Goal: Book appointment/travel/reservation

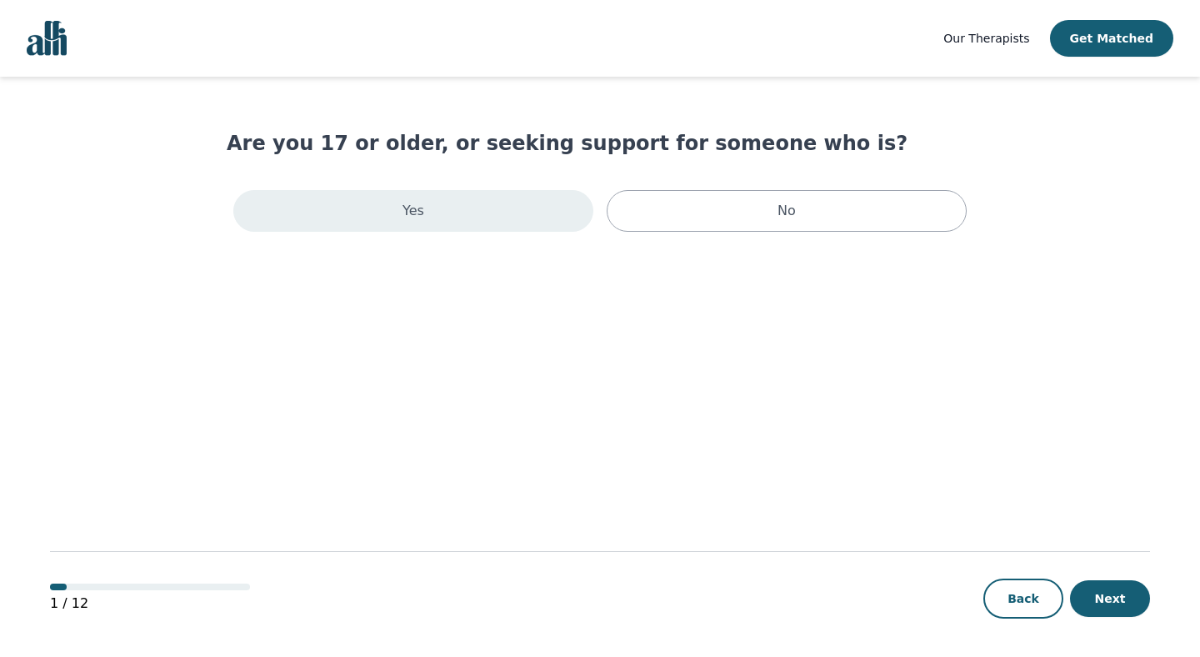
click at [385, 223] on div "Yes" at bounding box center [413, 211] width 360 height 42
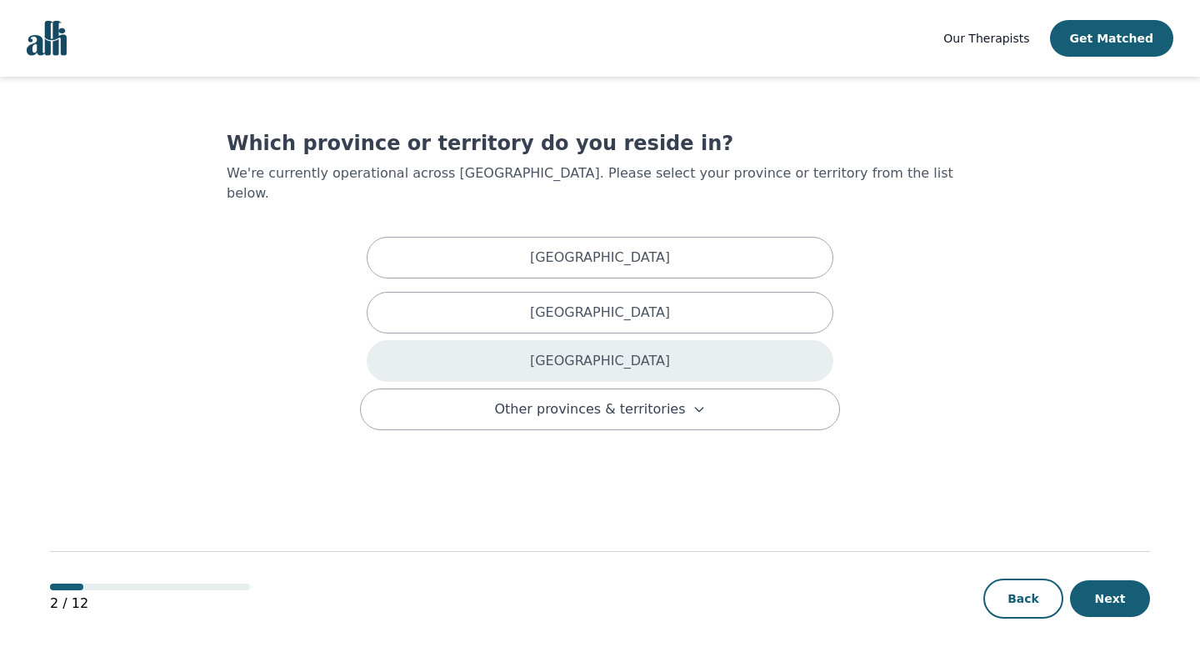
click at [623, 341] on div "[GEOGRAPHIC_DATA]" at bounding box center [600, 361] width 467 height 42
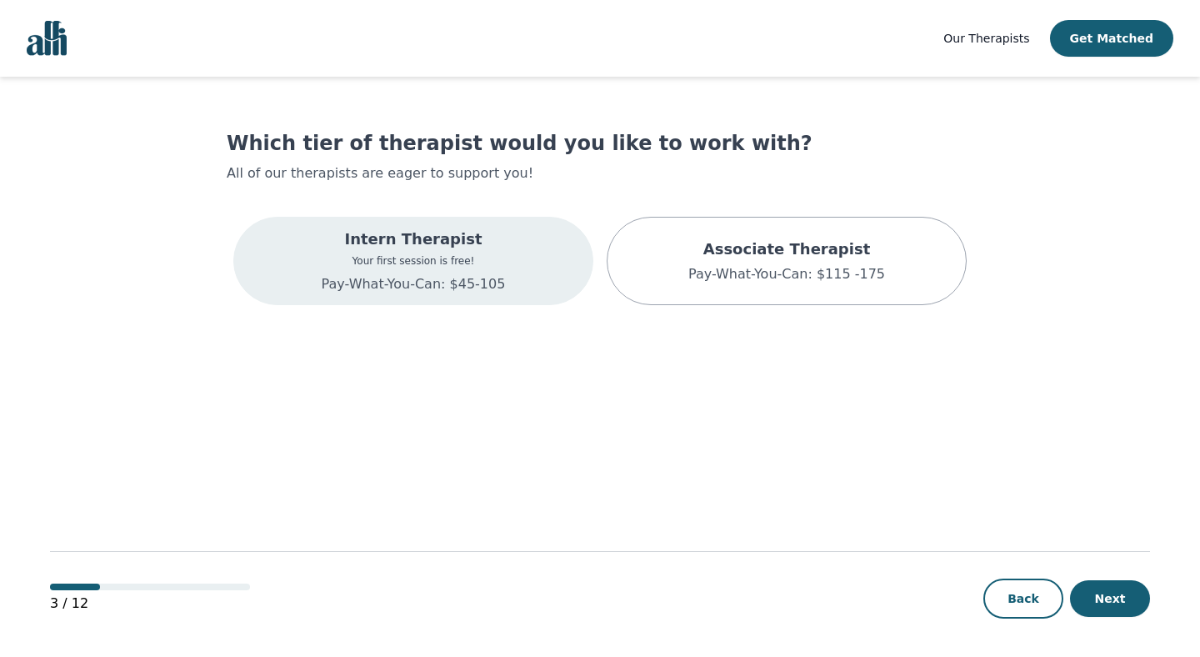
click at [459, 258] on p "Your first session is free!" at bounding box center [414, 260] width 184 height 13
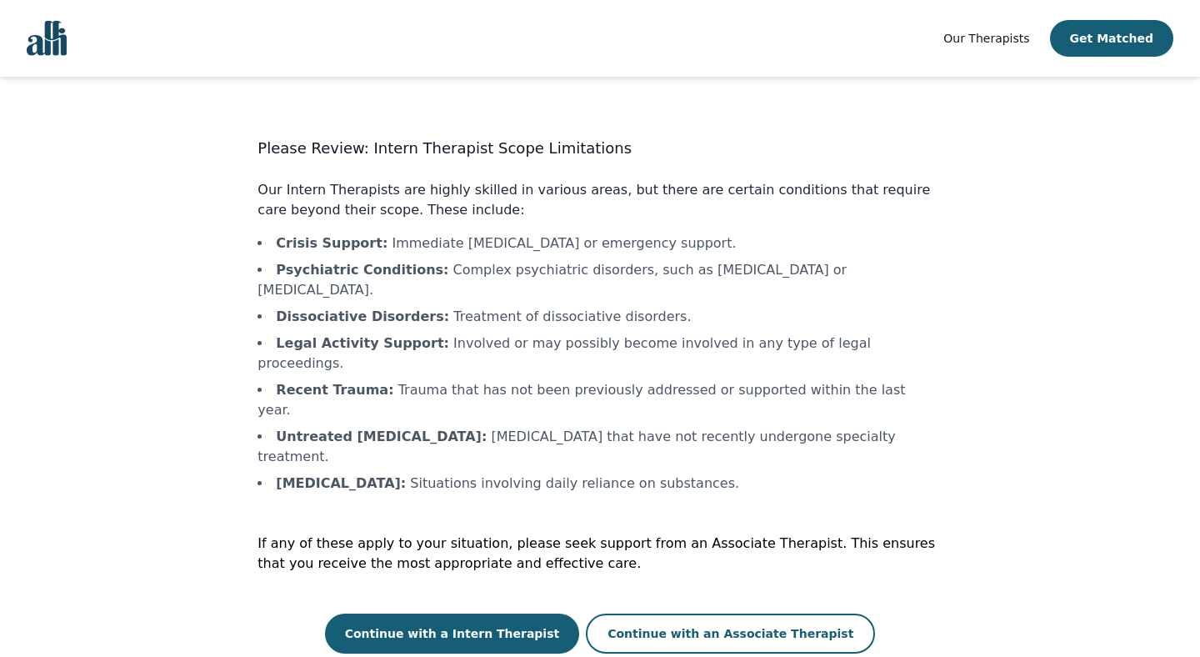
scroll to position [2, 0]
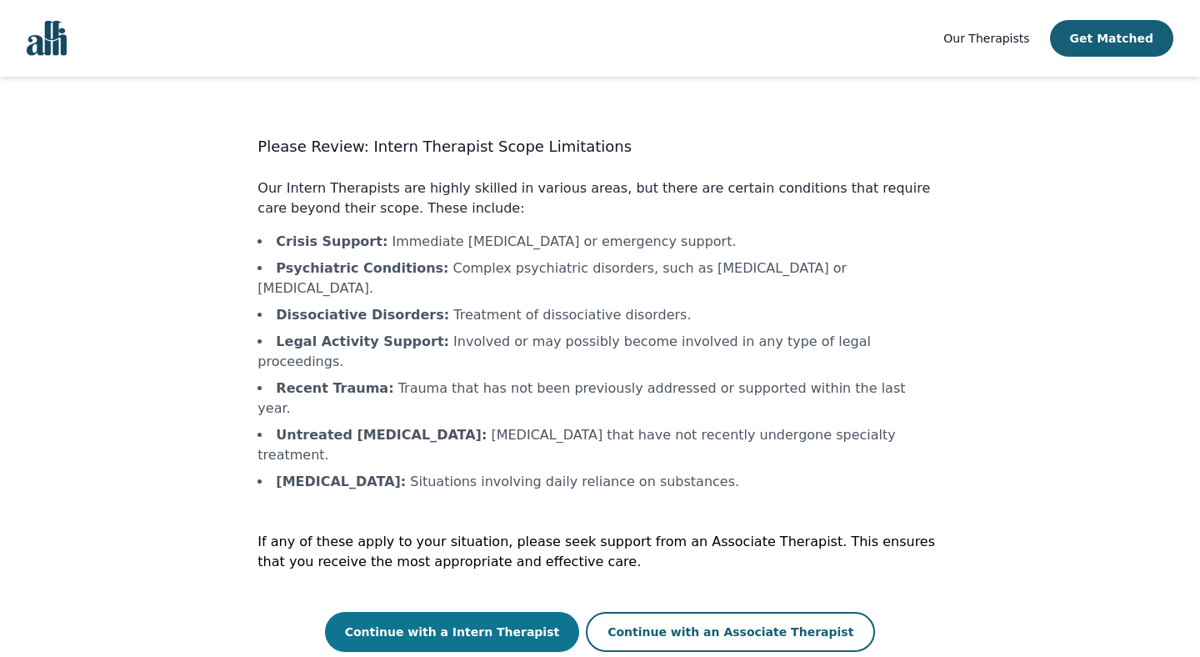
click at [479, 612] on button "Continue with a Intern Therapist" at bounding box center [452, 632] width 255 height 40
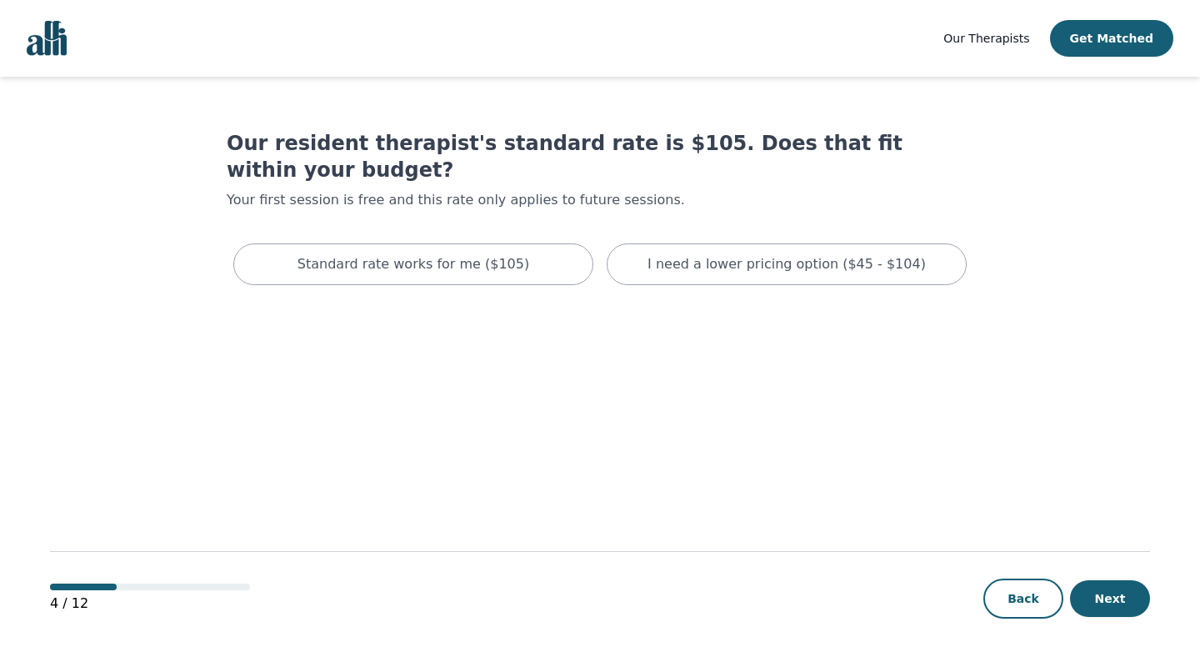
click at [726, 196] on div "Our resident therapist's standard rate is $105. Does that fit within your budge…" at bounding box center [600, 211] width 747 height 162
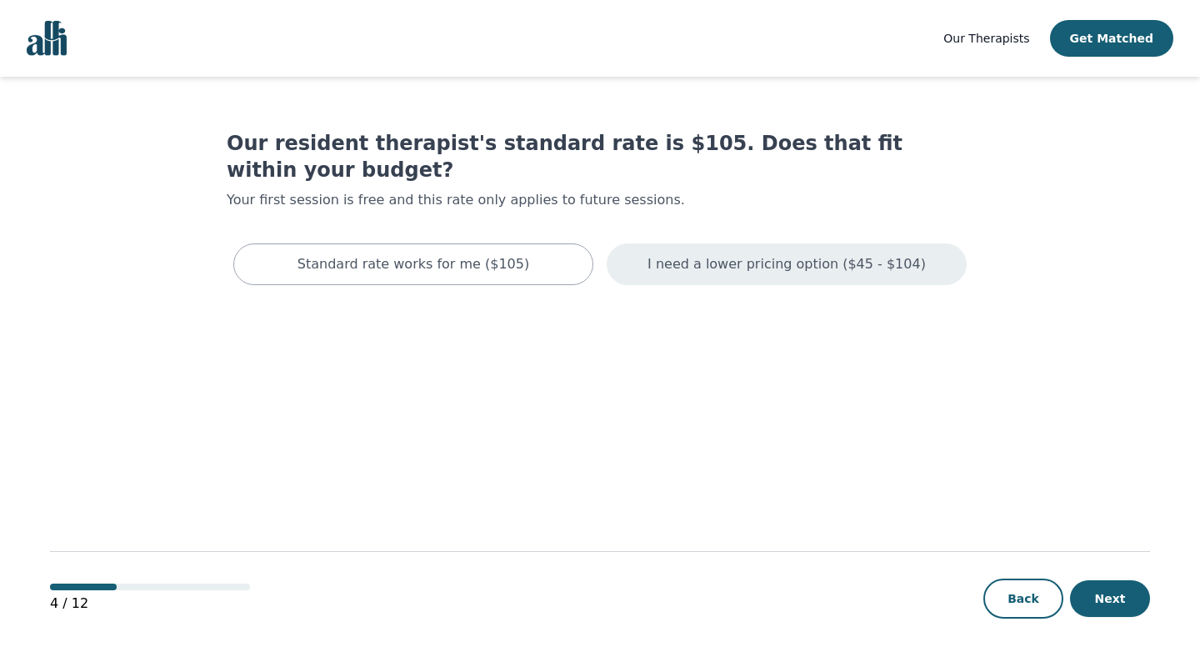
click at [726, 254] on p "I need a lower pricing option ($45 - $104)" at bounding box center [787, 264] width 278 height 20
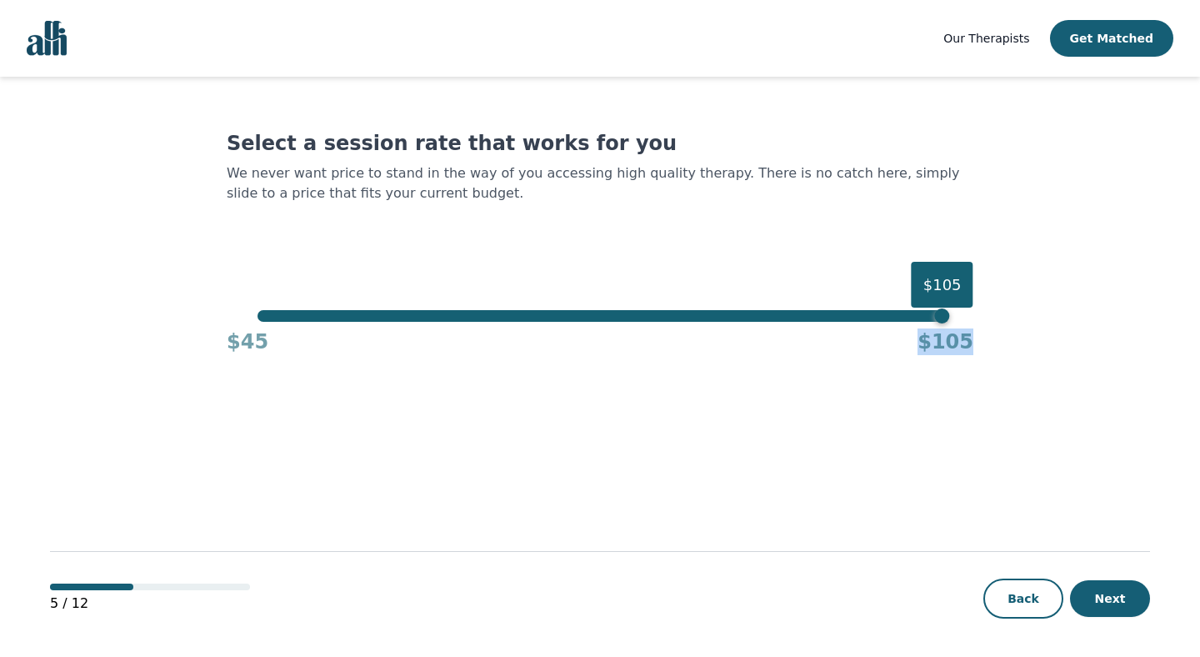
drag, startPoint x: 946, startPoint y: 323, endPoint x: 58, endPoint y: 367, distance: 889.6
click at [58, 367] on main "Select a session rate that works for you We never want price to stand in the wa…" at bounding box center [600, 368] width 1100 height 582
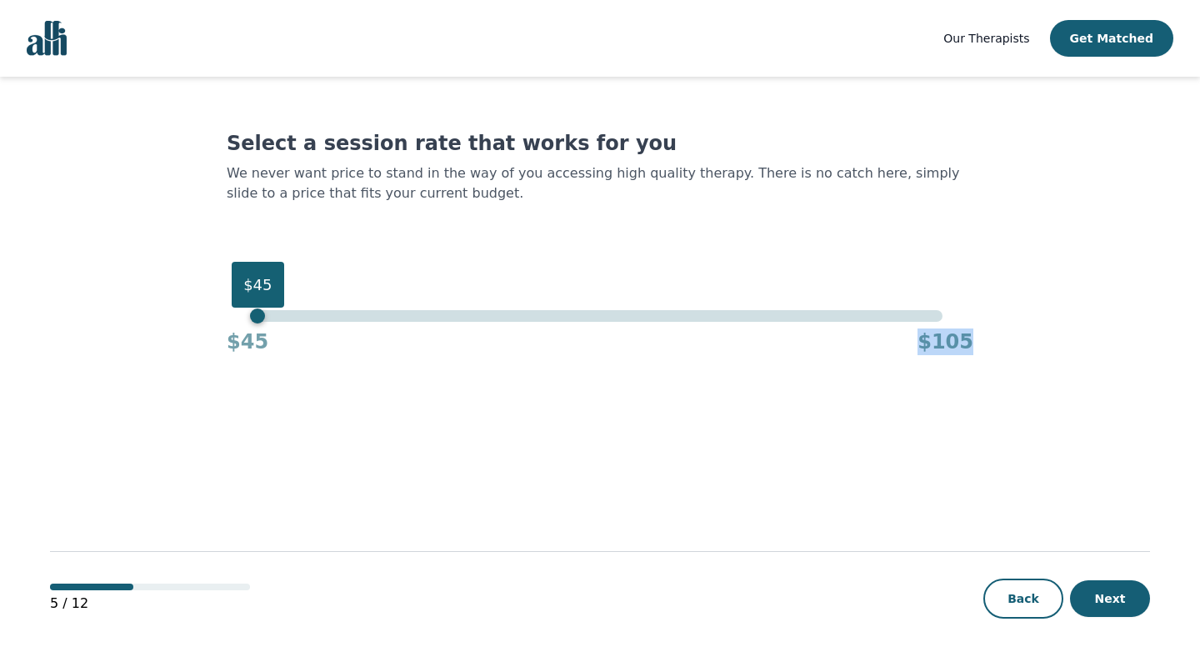
drag, startPoint x: 943, startPoint y: 321, endPoint x: 153, endPoint y: 293, distance: 790.6
click at [153, 293] on main "Select a session rate that works for you We never want price to stand in the wa…" at bounding box center [600, 368] width 1100 height 582
click at [498, 496] on div "5 / 12 Back Next" at bounding box center [600, 571] width 1100 height 174
click at [1100, 598] on button "Next" at bounding box center [1110, 598] width 80 height 37
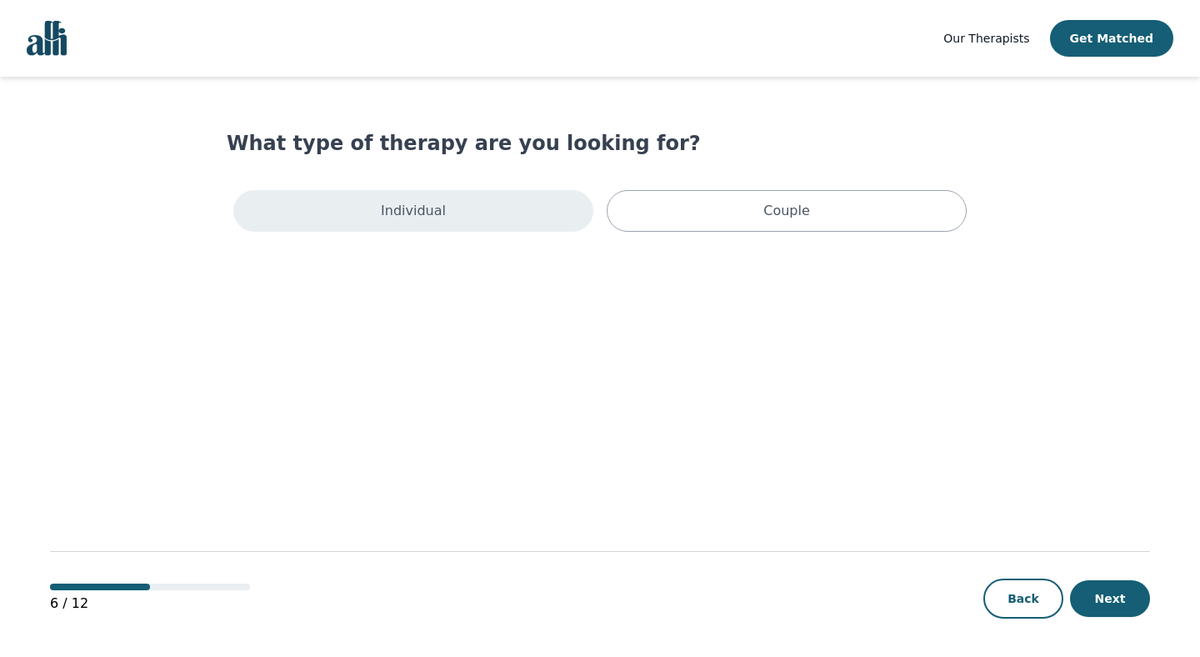
click at [503, 209] on div "Individual" at bounding box center [413, 211] width 360 height 42
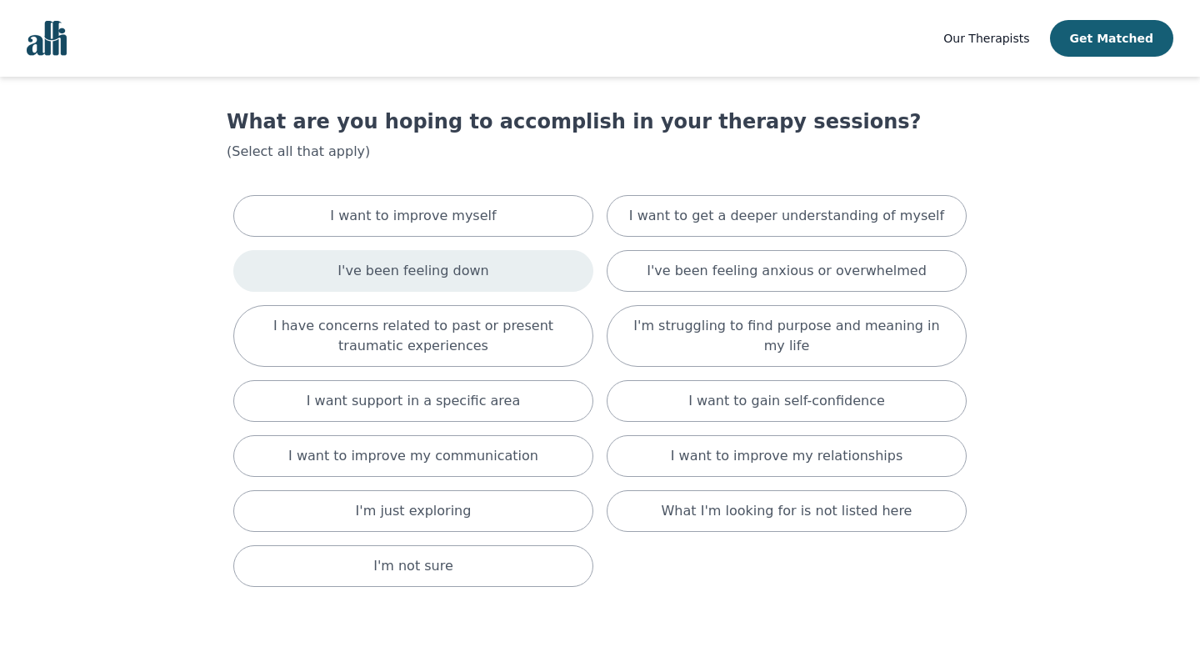
scroll to position [36, 0]
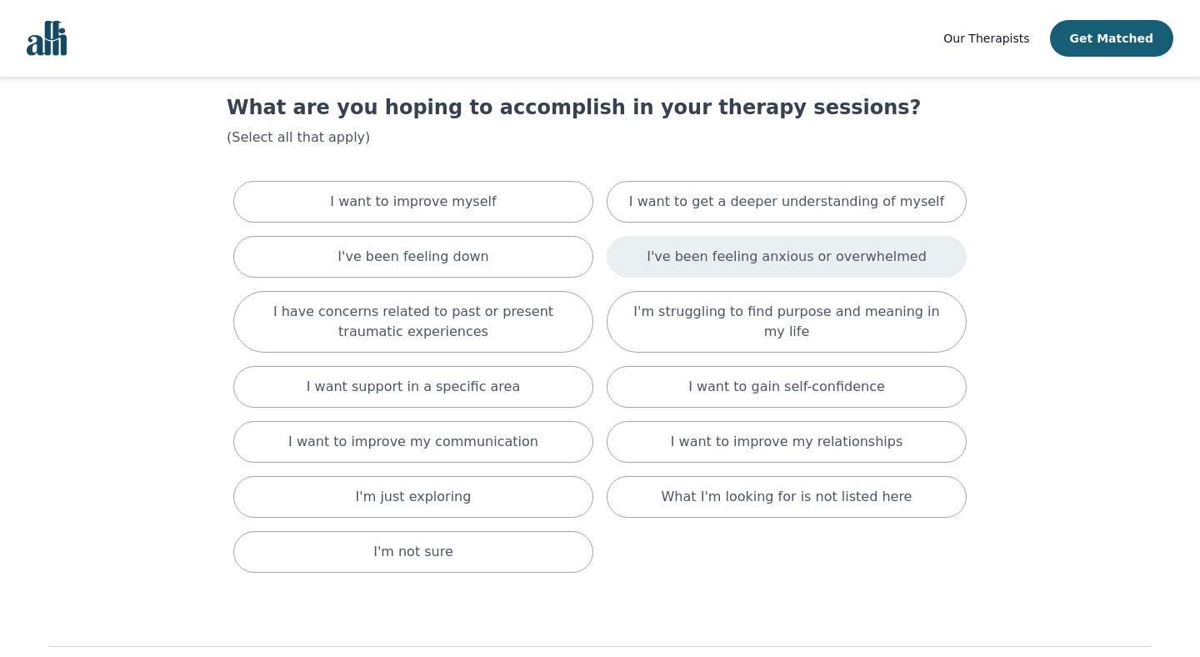
click at [822, 267] on div "I've been feeling anxious or overwhelmed" at bounding box center [787, 257] width 360 height 42
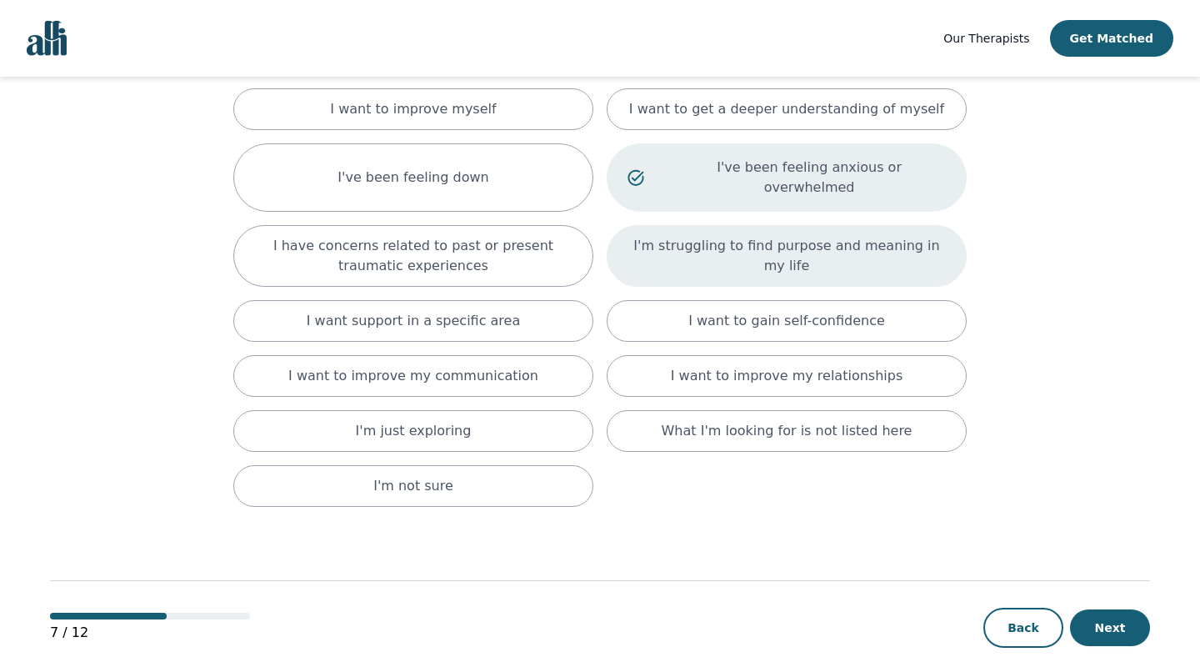
scroll to position [139, 0]
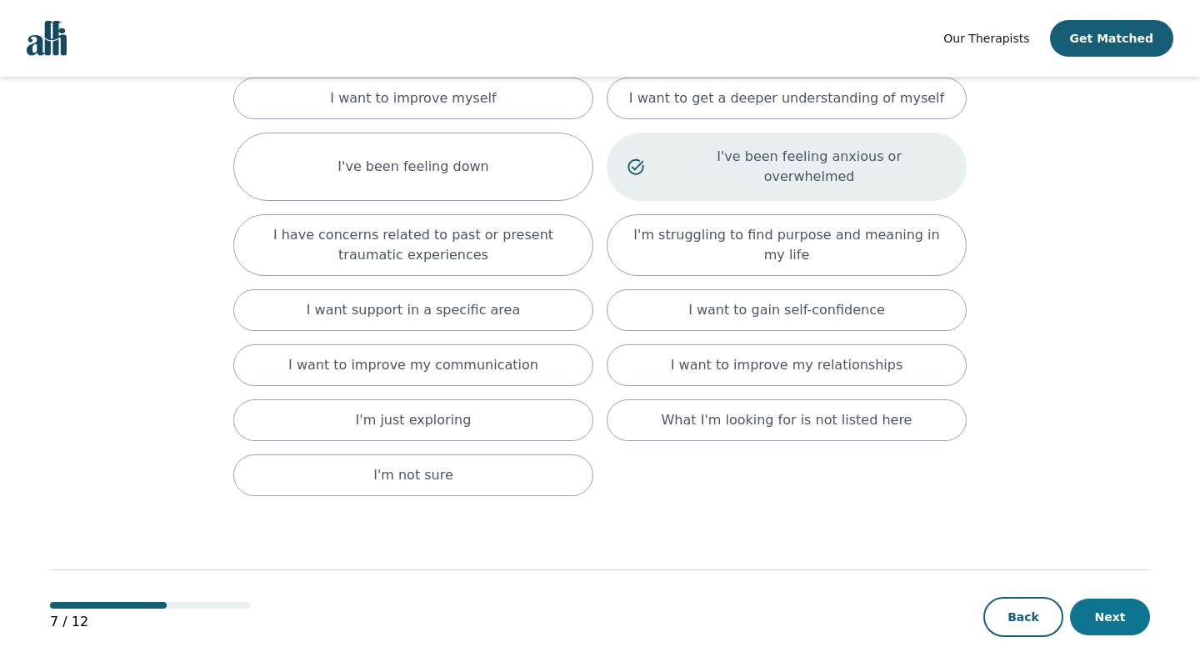
click at [1079, 598] on button "Next" at bounding box center [1110, 616] width 80 height 37
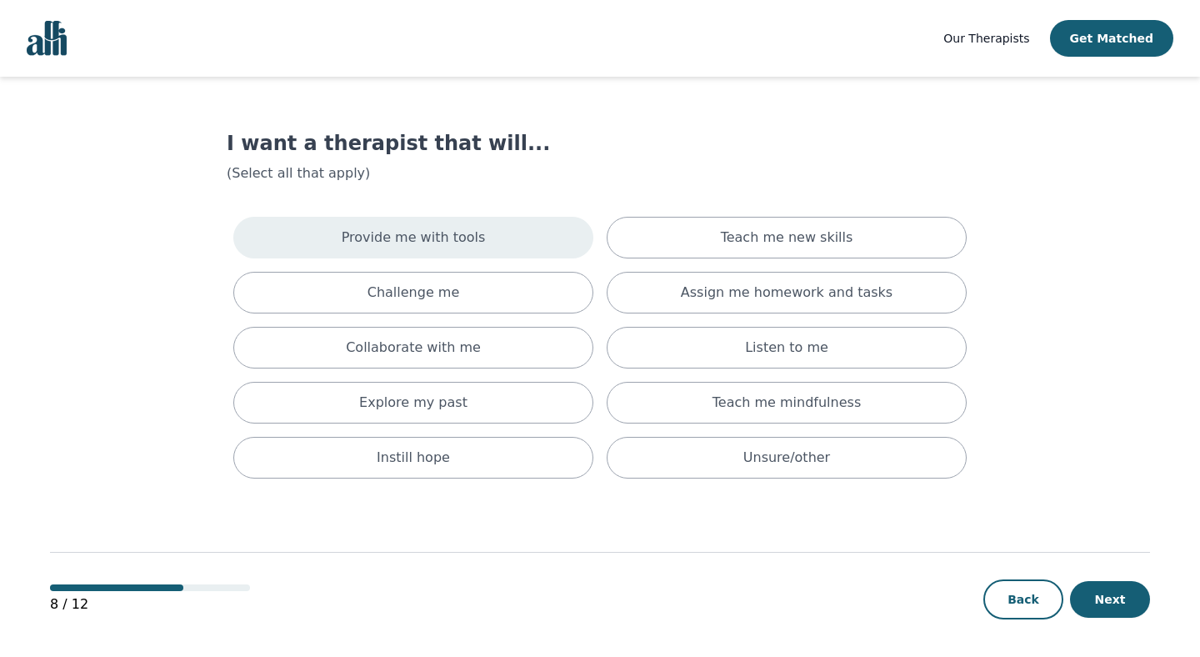
click at [550, 248] on div "Provide me with tools" at bounding box center [413, 238] width 360 height 42
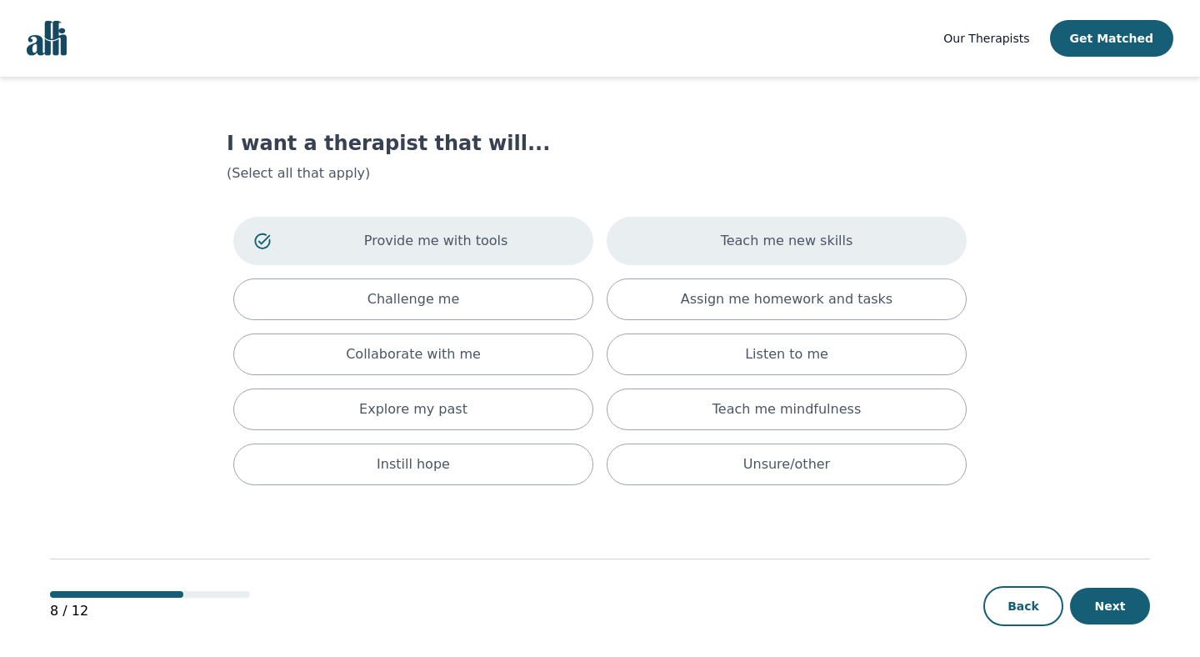
click at [726, 236] on div "Teach me new skills" at bounding box center [787, 241] width 360 height 48
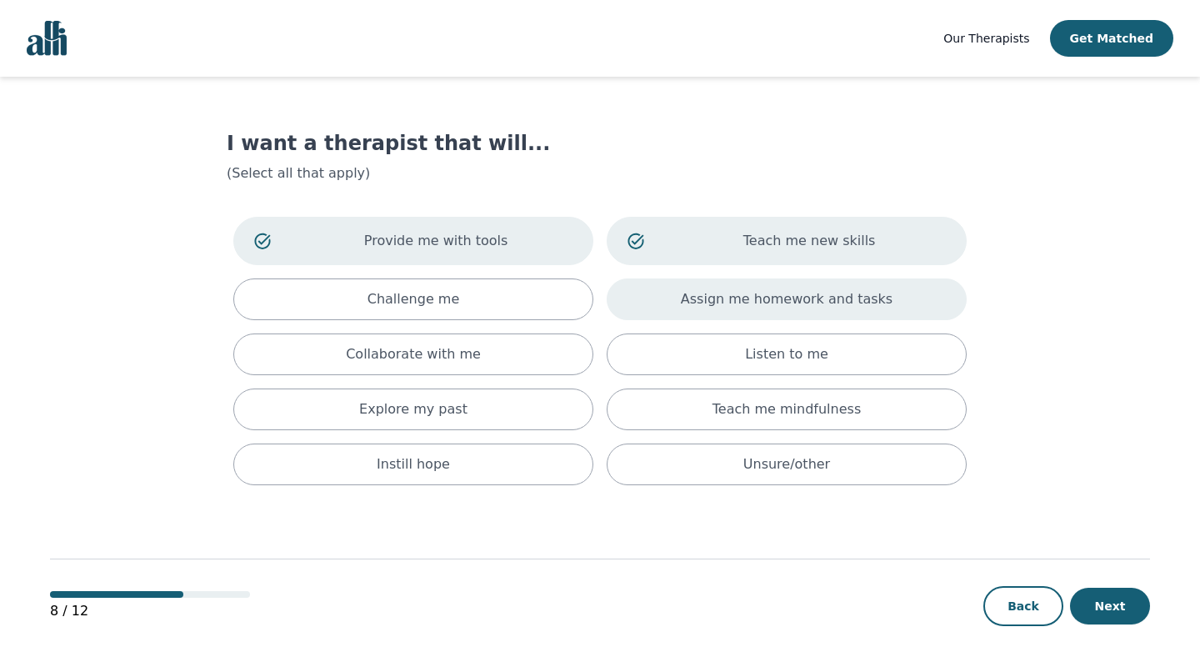
click at [726, 299] on p "Assign me homework and tasks" at bounding box center [787, 299] width 212 height 20
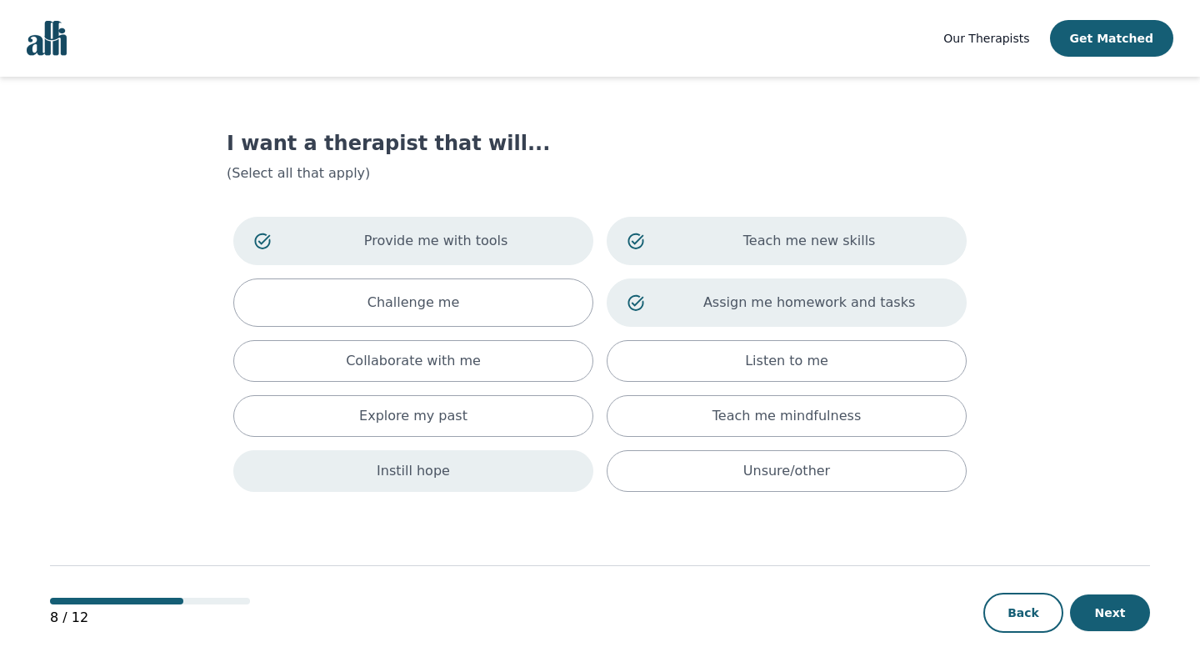
click at [472, 476] on div "Instill hope" at bounding box center [413, 471] width 360 height 42
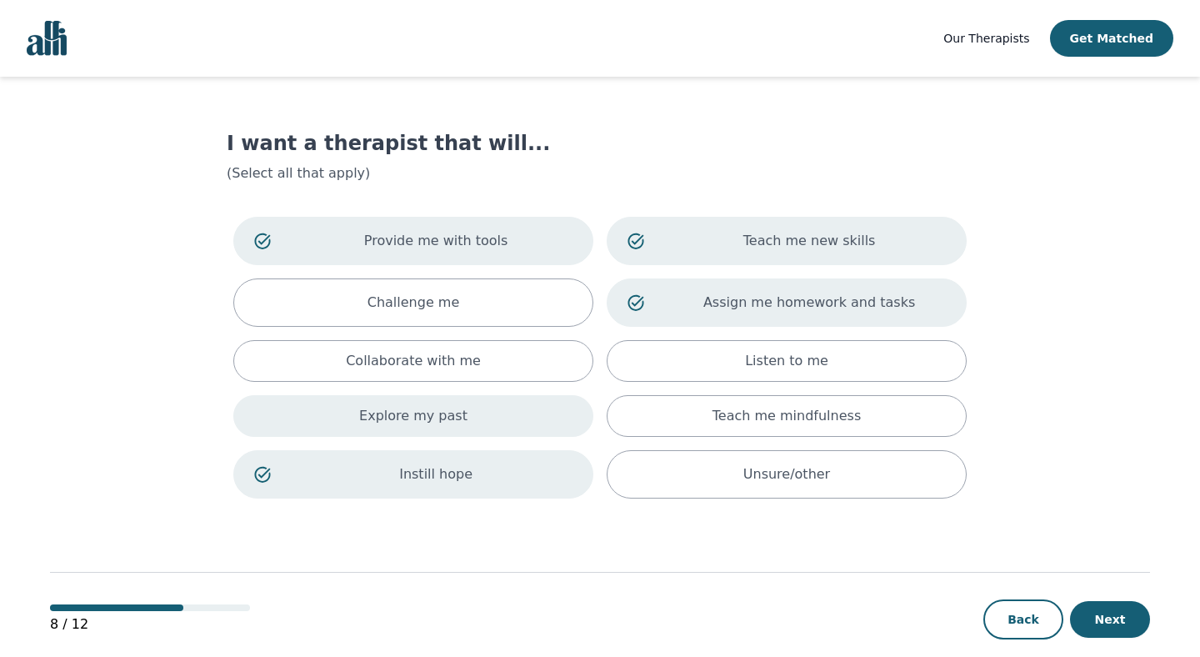
click at [500, 400] on div "Explore my past" at bounding box center [413, 416] width 360 height 42
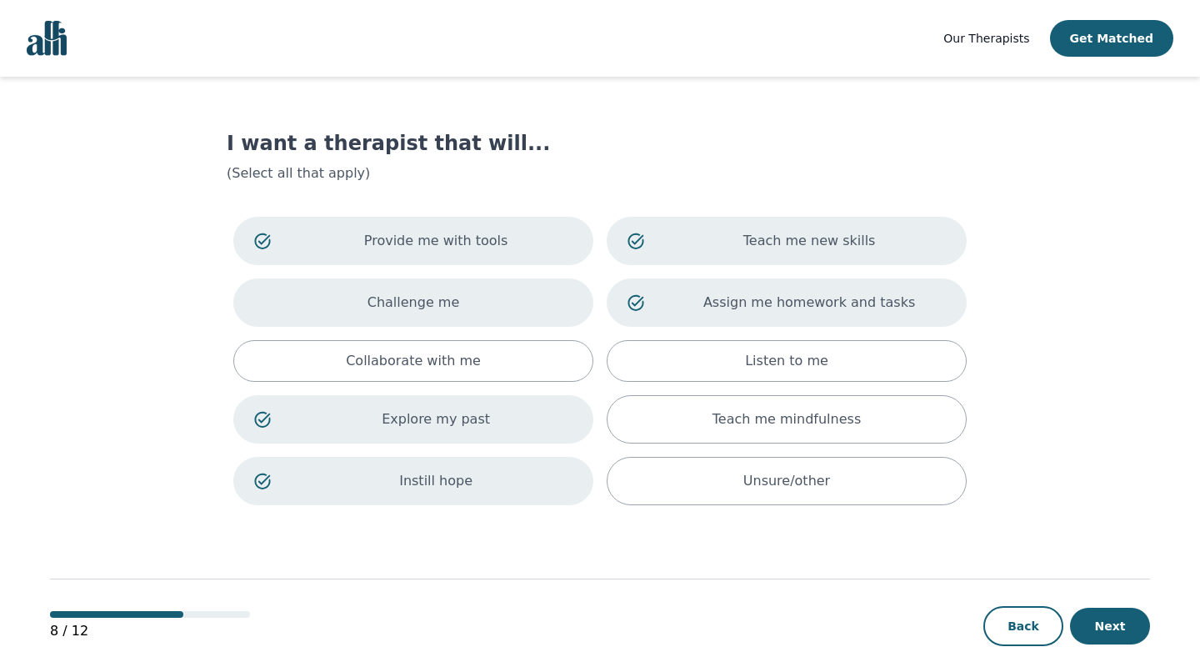
click at [498, 321] on div "Challenge me" at bounding box center [413, 302] width 360 height 48
click at [1091, 614] on button "Next" at bounding box center [1110, 626] width 80 height 37
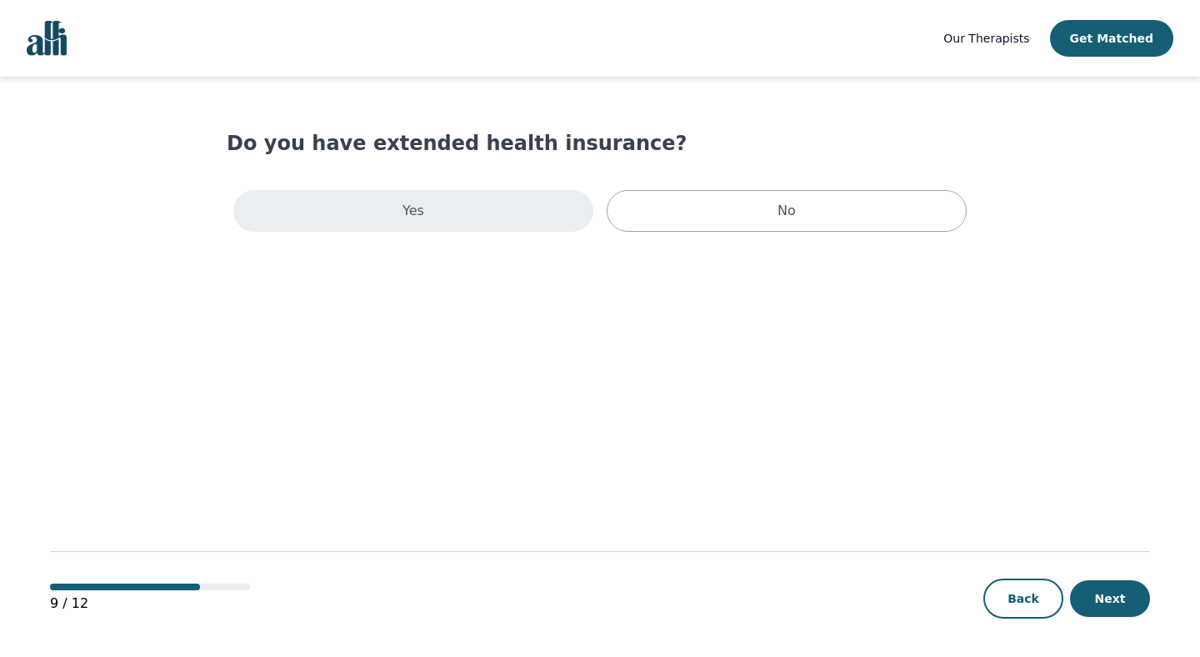
click at [562, 213] on div "Yes" at bounding box center [413, 211] width 360 height 42
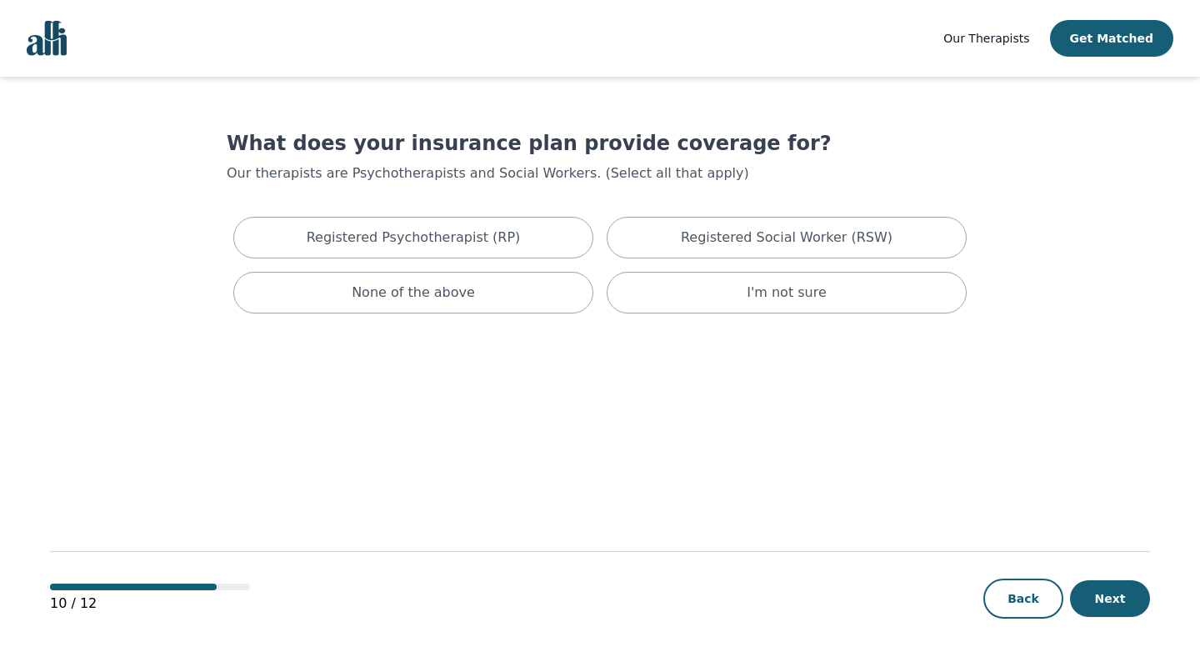
click at [527, 143] on h1 "What does your insurance plan provide coverage for?" at bounding box center [600, 143] width 747 height 27
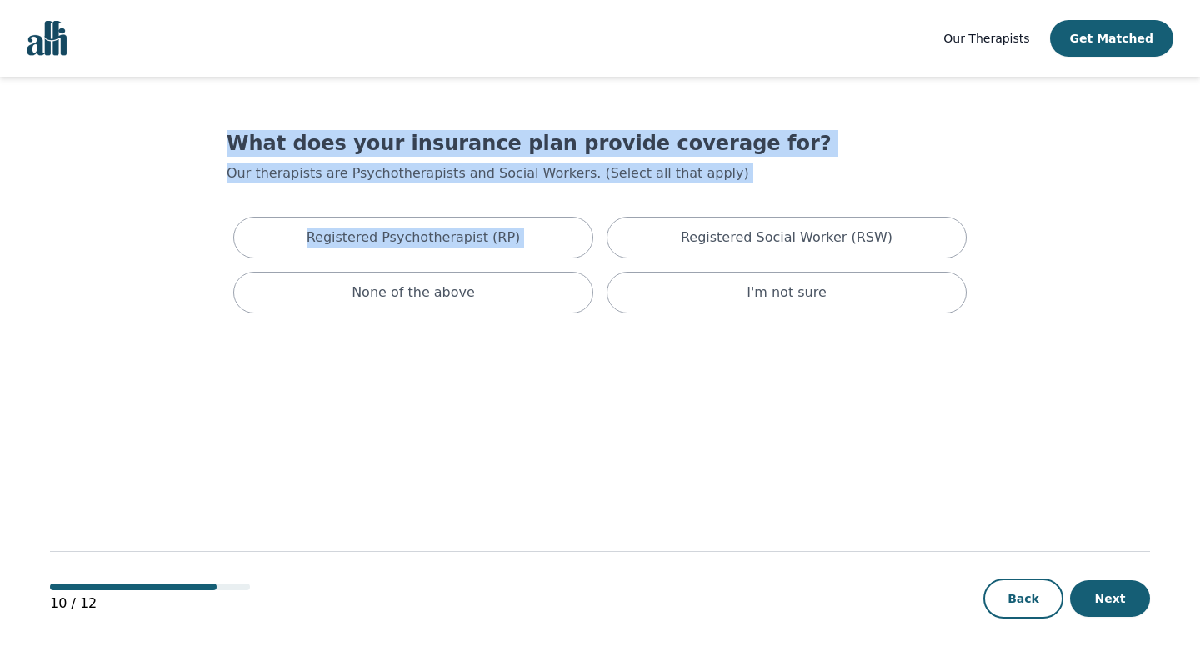
drag, startPoint x: 527, startPoint y: 143, endPoint x: 528, endPoint y: 191, distance: 47.5
click at [528, 192] on div "What does your insurance plan provide coverage for? Our therapists are Psychoth…" at bounding box center [600, 225] width 747 height 190
click at [528, 191] on div "What does your insurance plan provide coverage for? Our therapists are Psychoth…" at bounding box center [600, 225] width 747 height 190
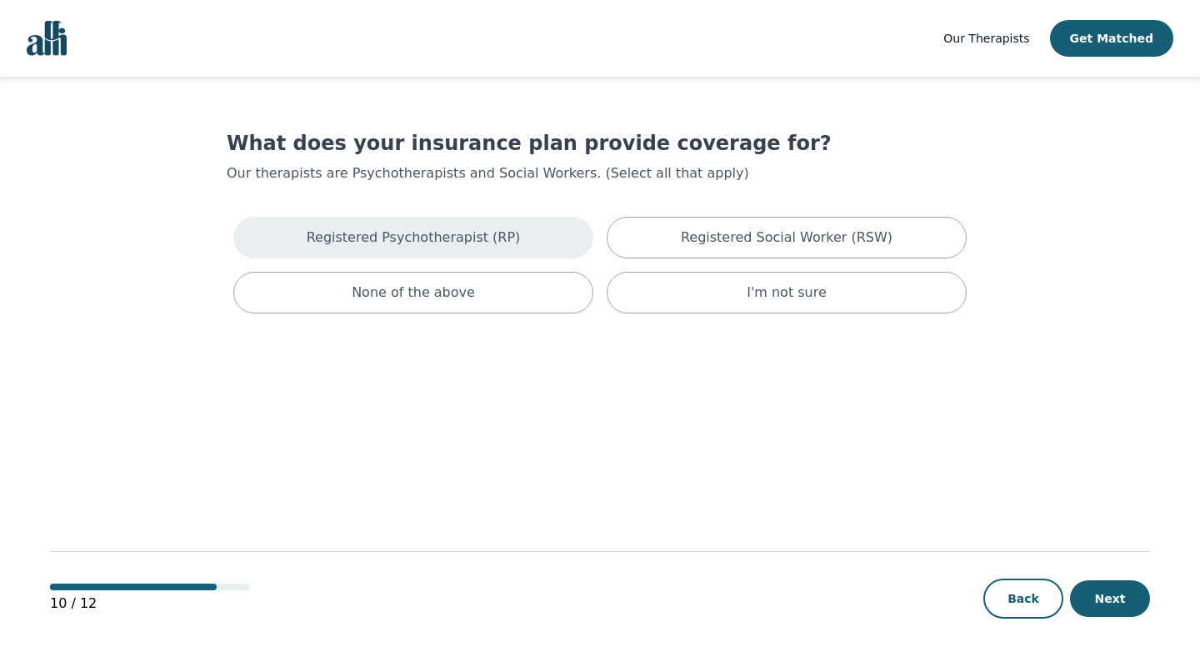
click at [360, 254] on div "Registered Psychotherapist (RP)" at bounding box center [413, 238] width 360 height 42
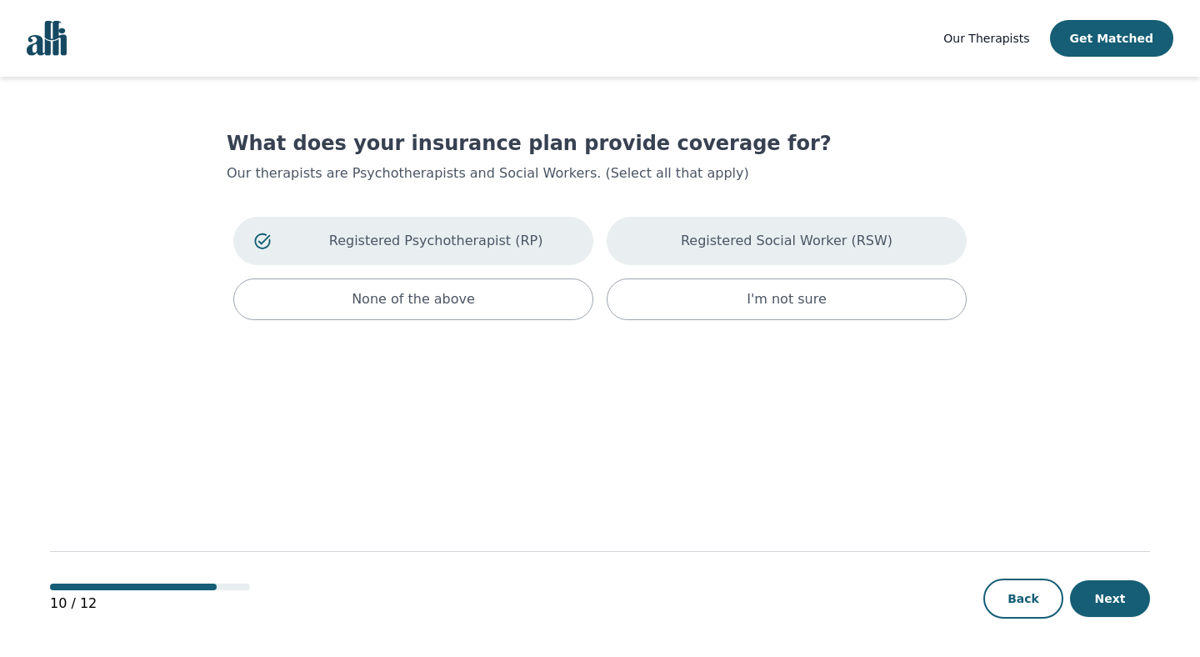
click at [695, 244] on p "Registered Social Worker (RSW)" at bounding box center [787, 241] width 212 height 20
click at [1108, 600] on button "Next" at bounding box center [1110, 598] width 80 height 37
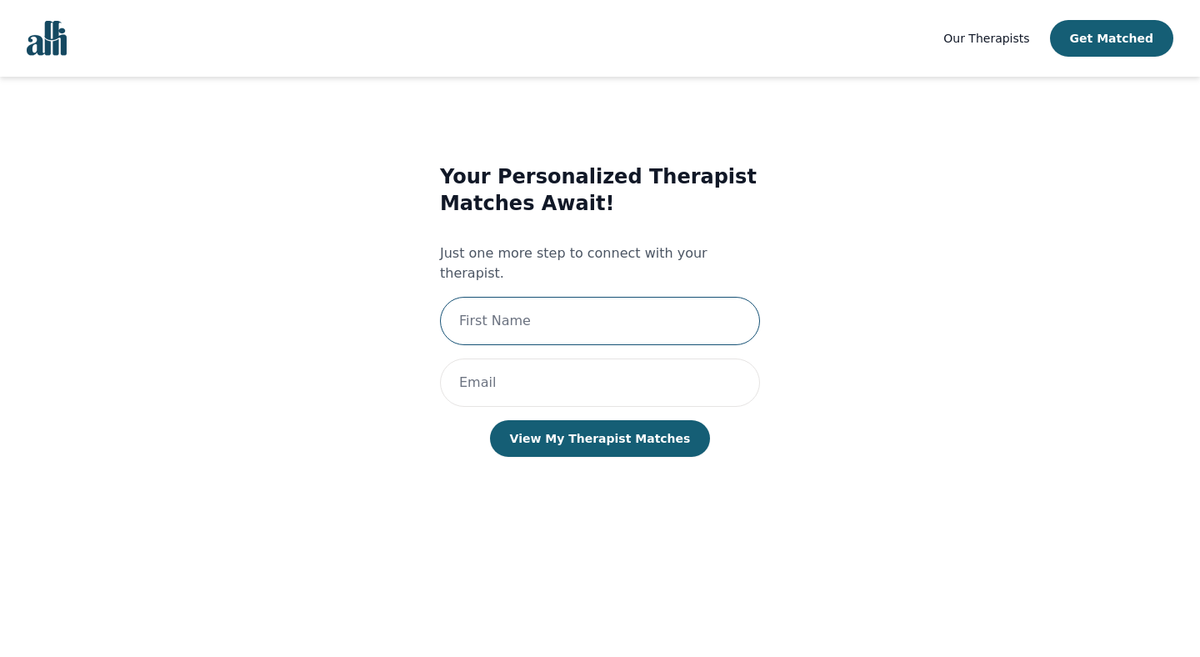
click at [611, 312] on input "text" at bounding box center [600, 321] width 320 height 48
type input "Famia"
click at [587, 365] on input "email" at bounding box center [600, 382] width 320 height 48
type input "[EMAIL_ADDRESS][DOMAIN_NAME]"
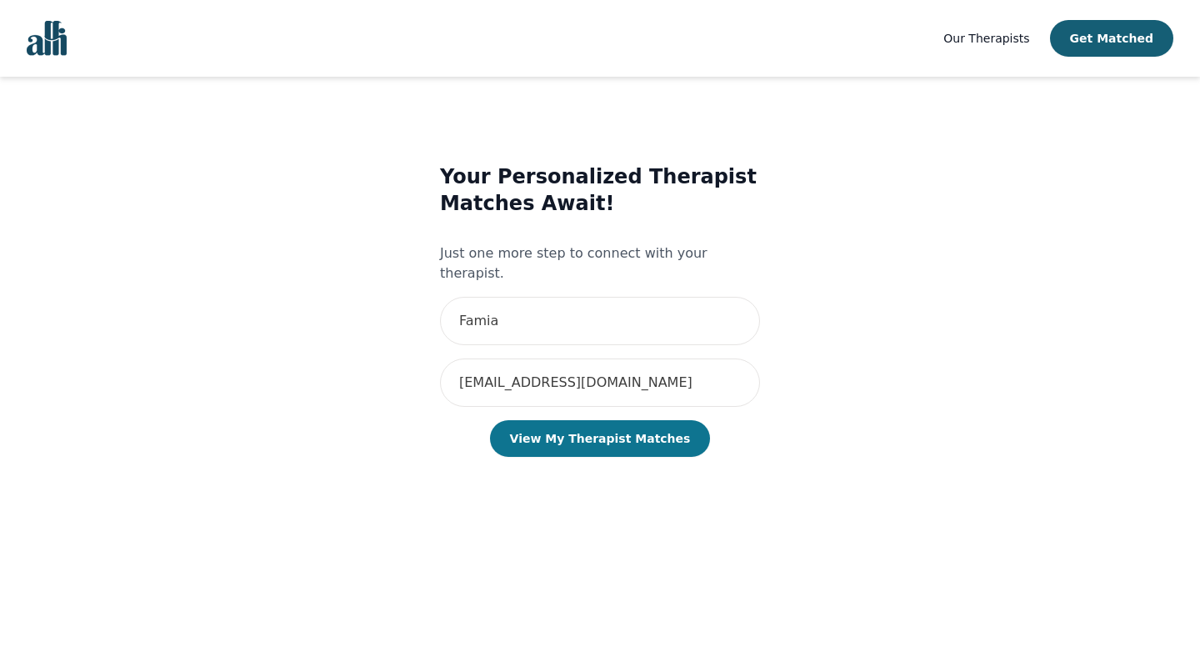
click at [600, 423] on button "View My Therapist Matches" at bounding box center [600, 438] width 221 height 37
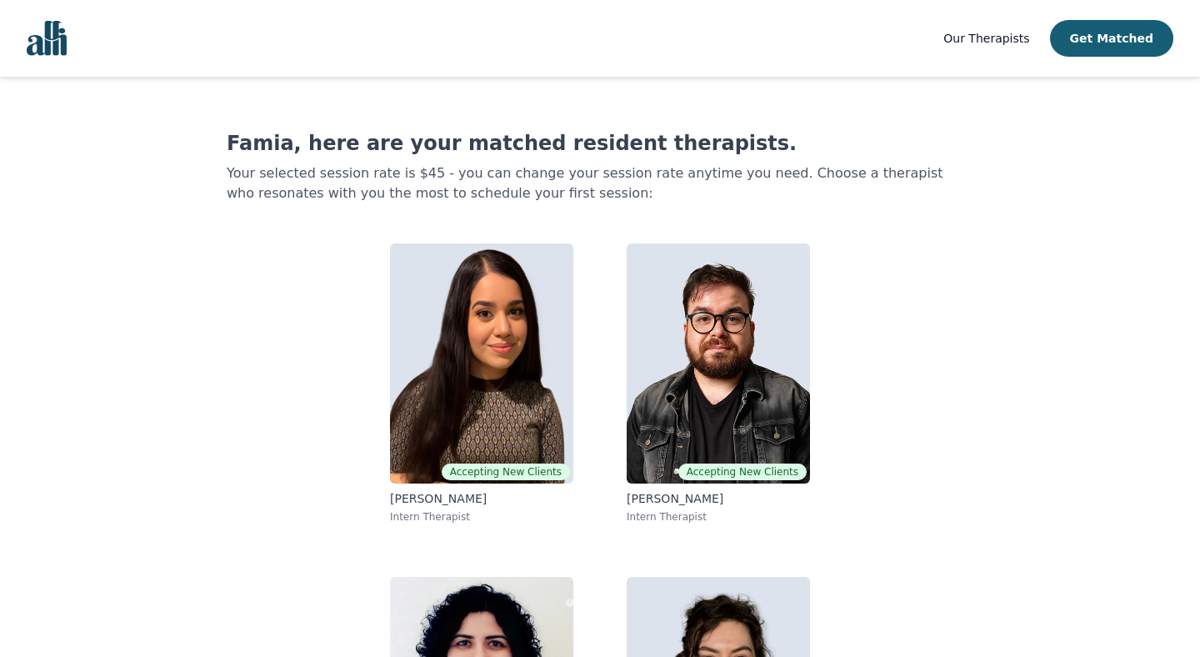
click at [625, 232] on link "Accepting New Clients [PERSON_NAME] Intern Therapist" at bounding box center [718, 383] width 210 height 307
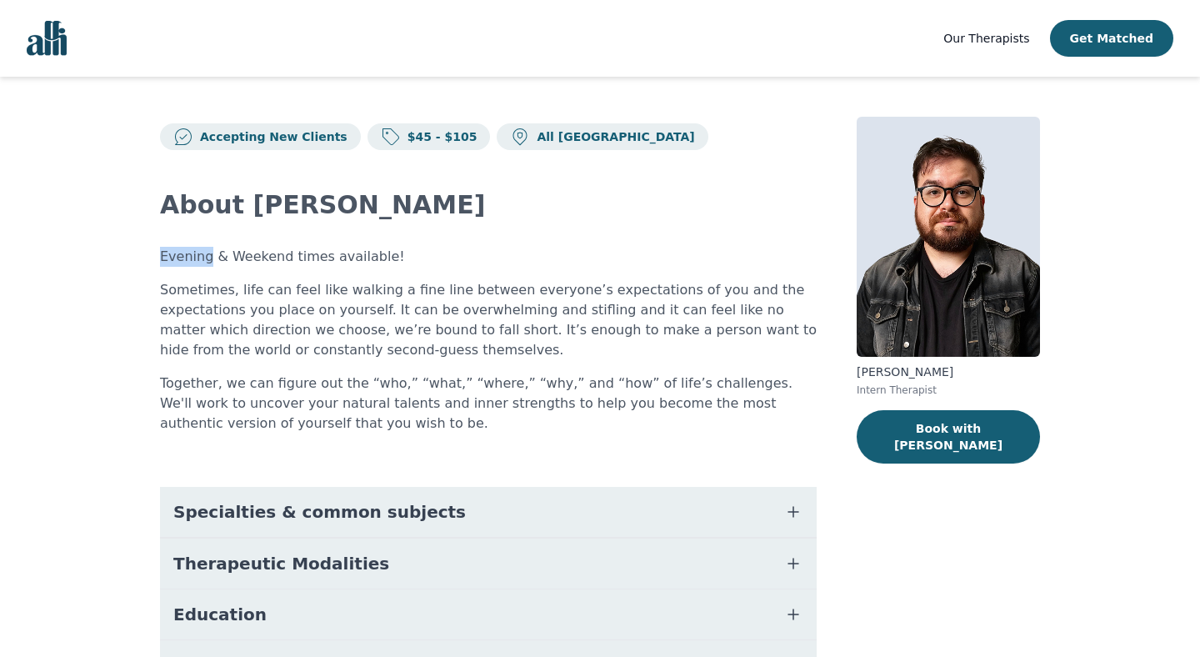
click at [625, 232] on div "About [PERSON_NAME] Evening & Weekend times available! Sometimes, life can feel…" at bounding box center [488, 502] width 657 height 705
click at [587, 265] on p "Evening & Weekend times available!" at bounding box center [488, 257] width 657 height 20
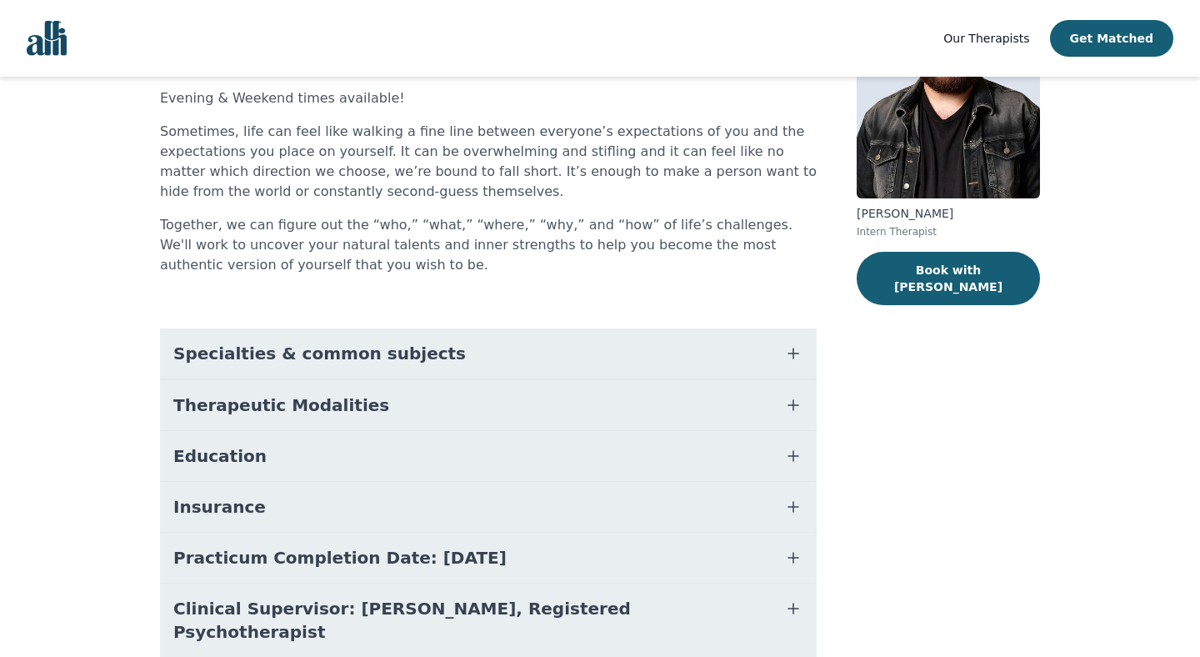
scroll to position [198, 0]
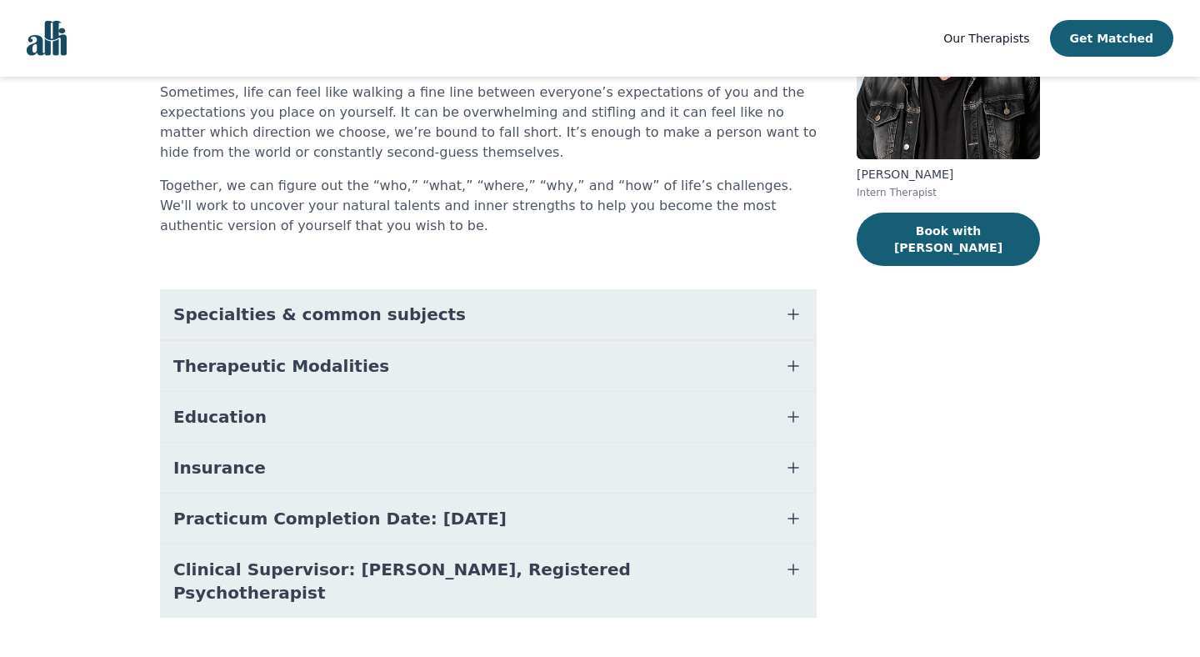
click at [441, 321] on button "Specialties & common subjects" at bounding box center [488, 314] width 657 height 50
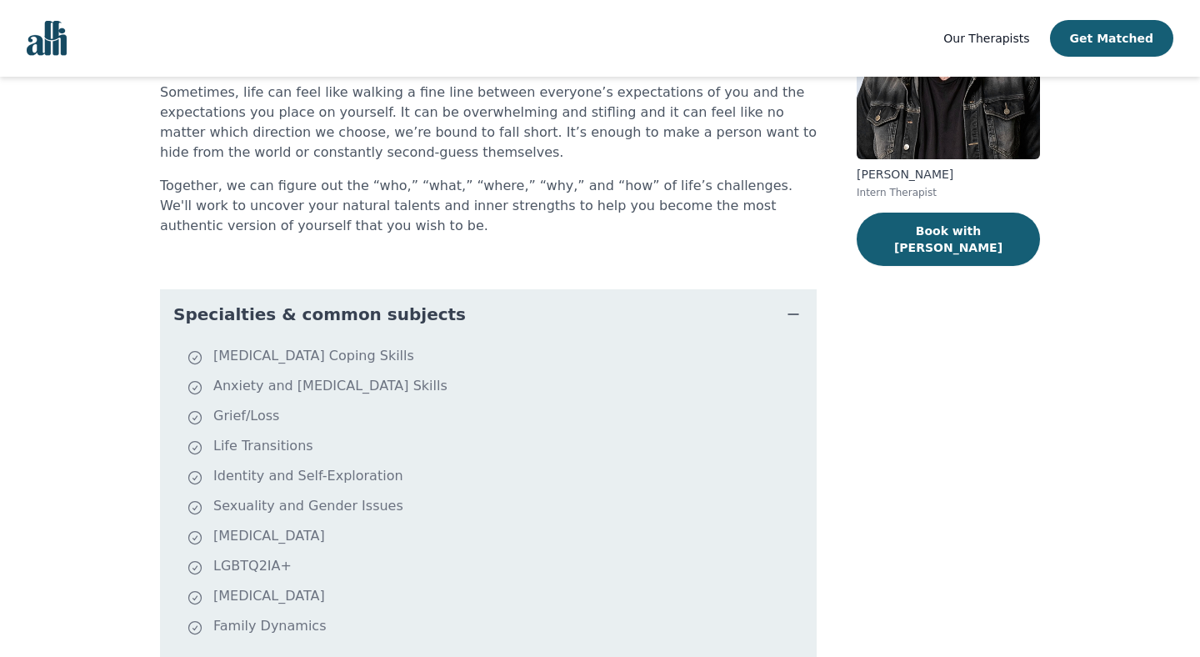
scroll to position [480, 0]
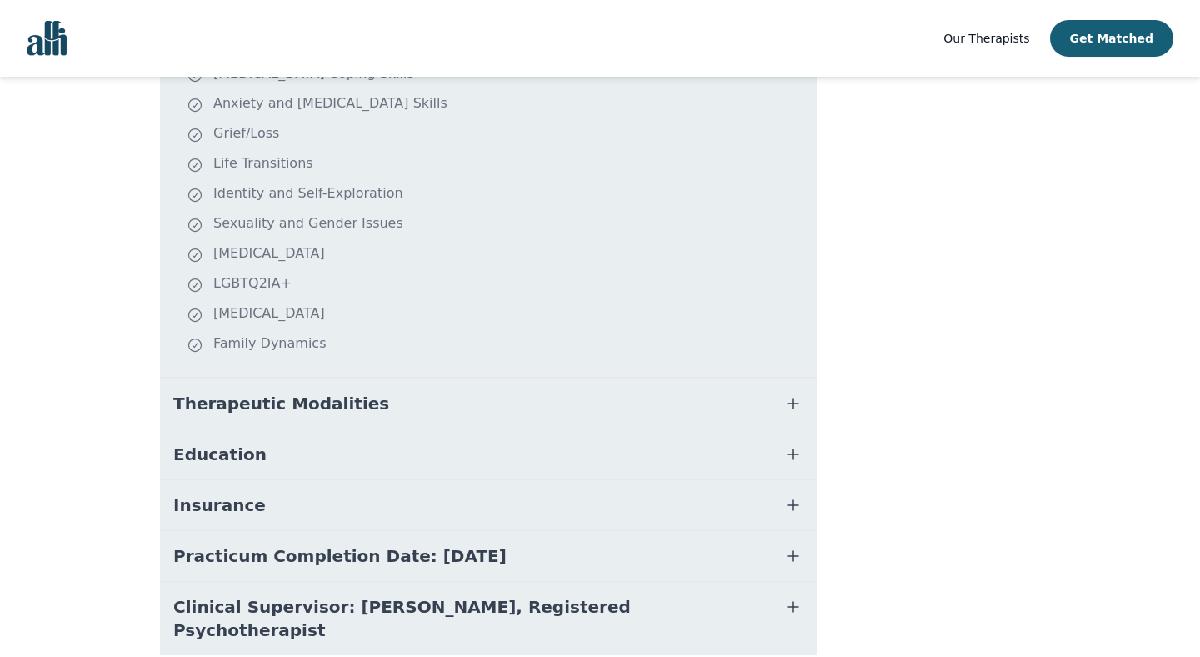
click at [280, 371] on dd "[MEDICAL_DATA] Coping Skills Anxiety and [MEDICAL_DATA] Skills Grief/Loss Life …" at bounding box center [488, 217] width 657 height 320
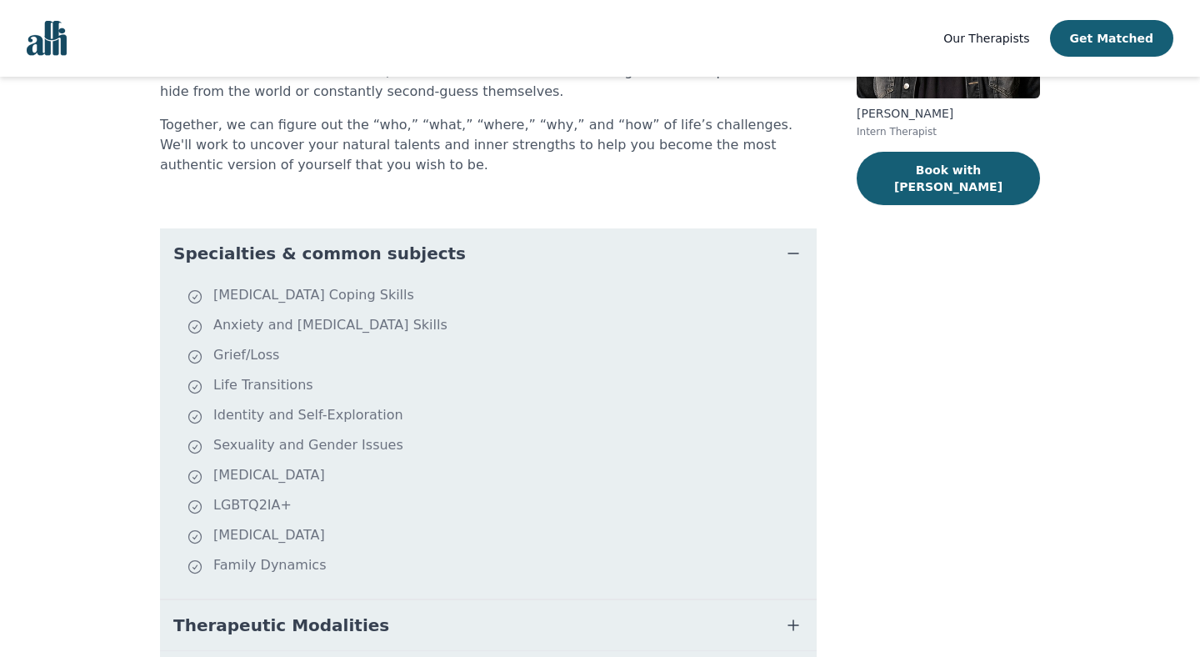
scroll to position [0, 0]
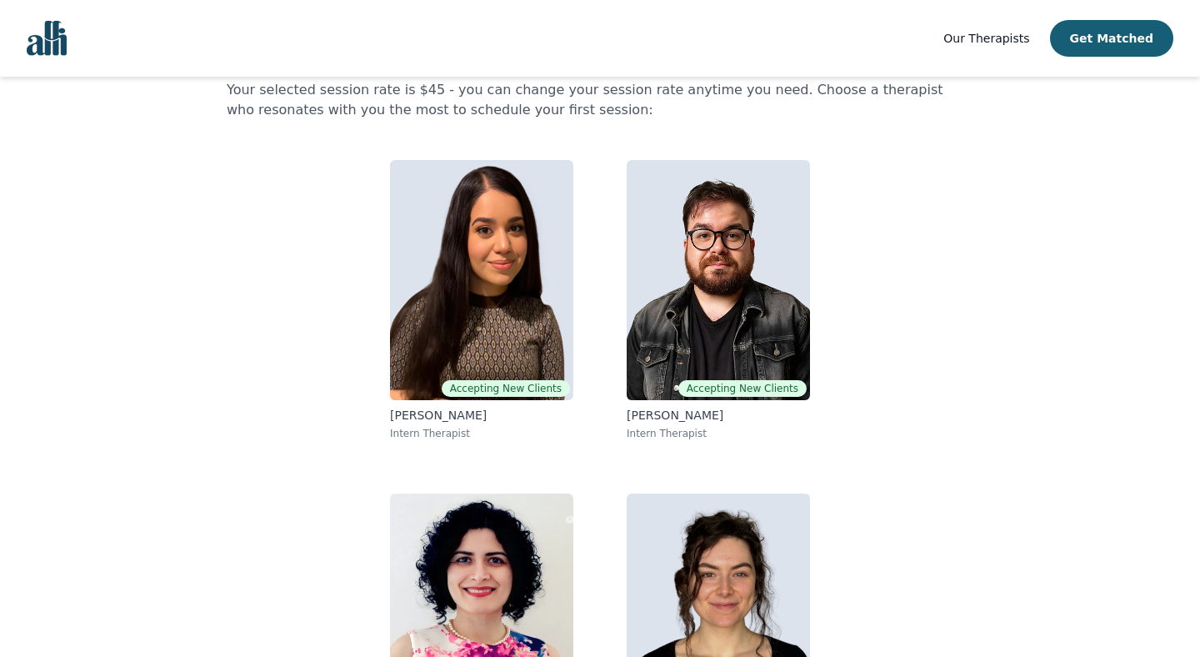
scroll to position [213, 0]
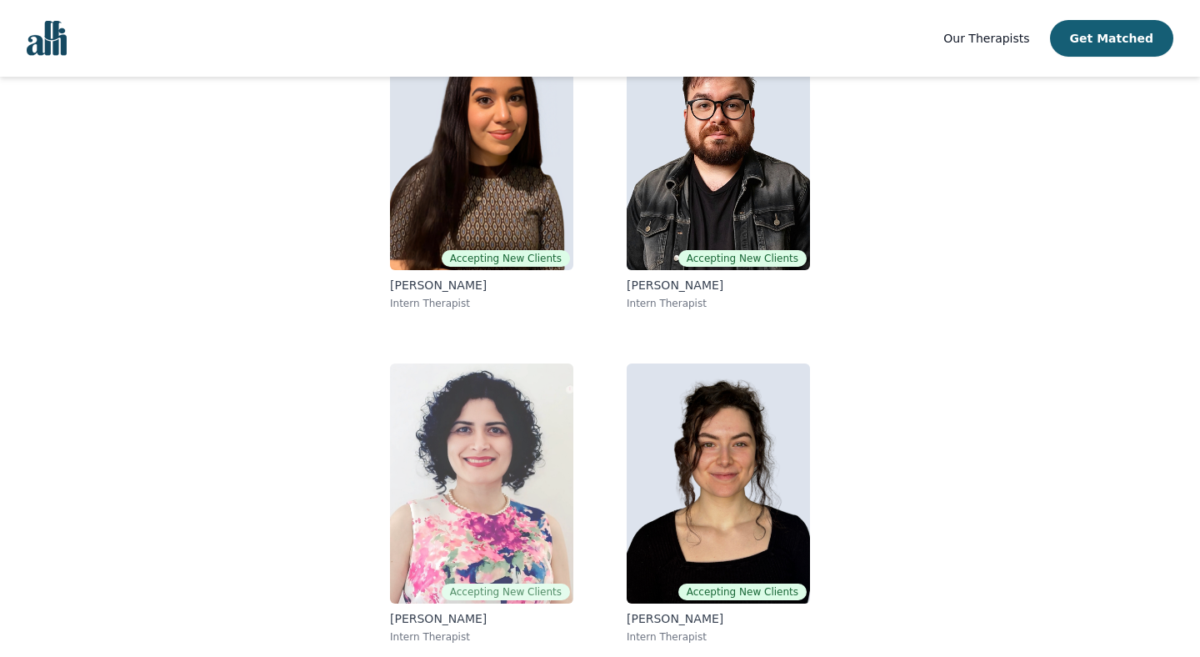
click at [478, 447] on img at bounding box center [481, 483] width 183 height 240
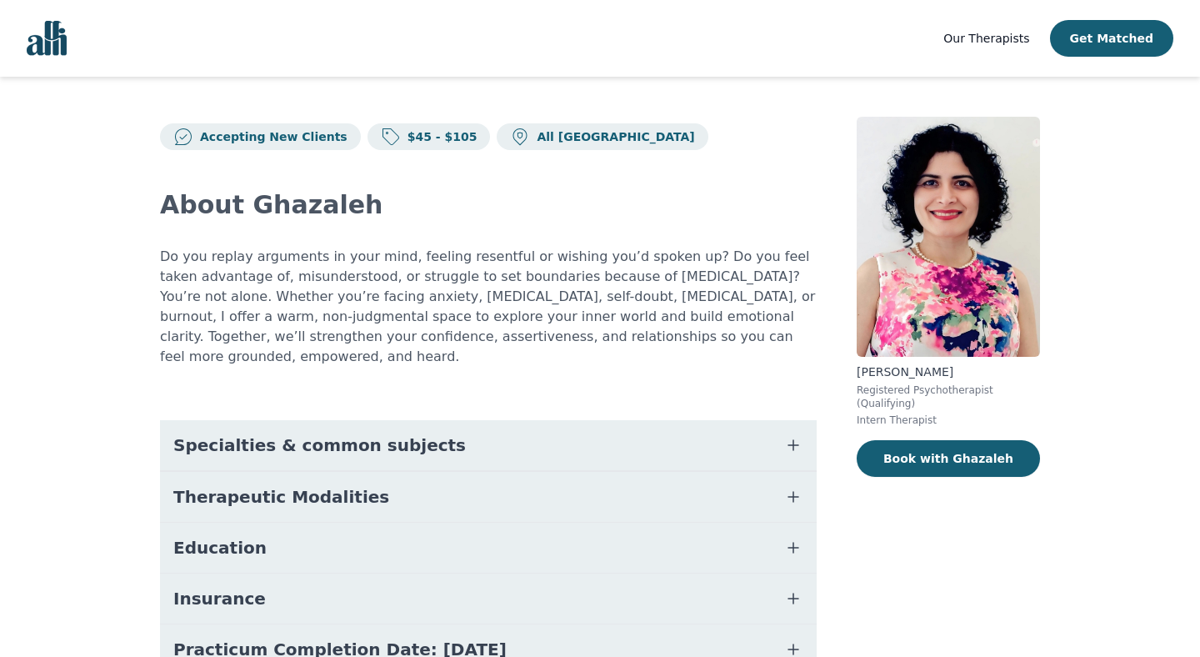
click at [438, 433] on button "Specialties & common subjects" at bounding box center [488, 445] width 657 height 50
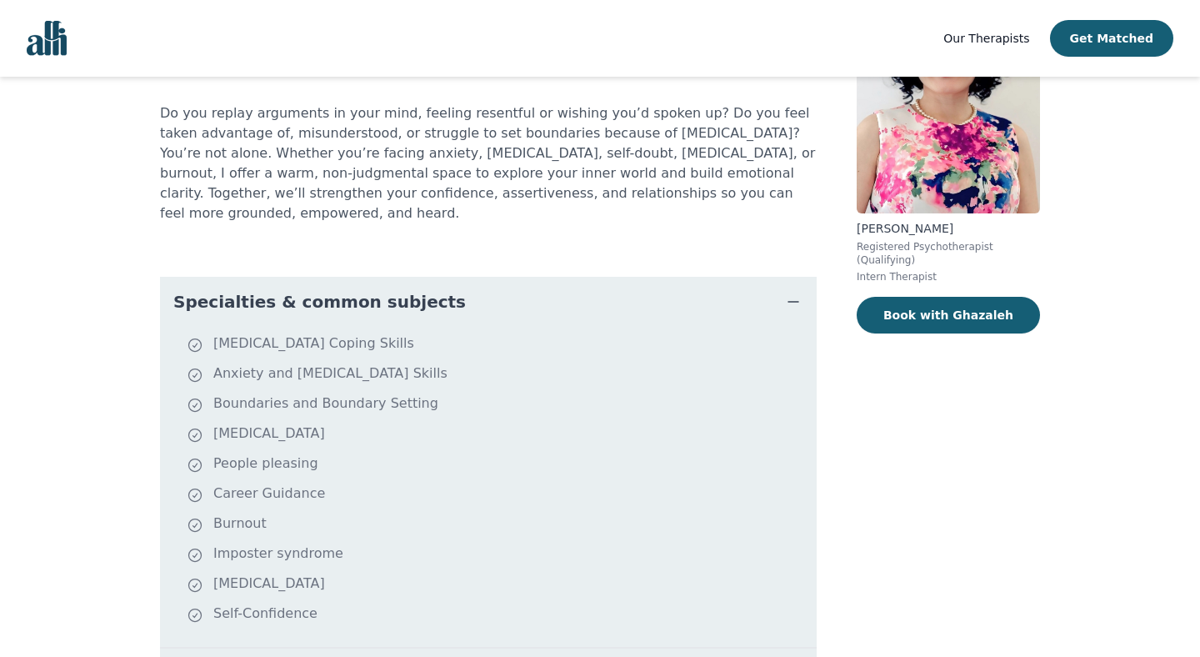
scroll to position [337, 0]
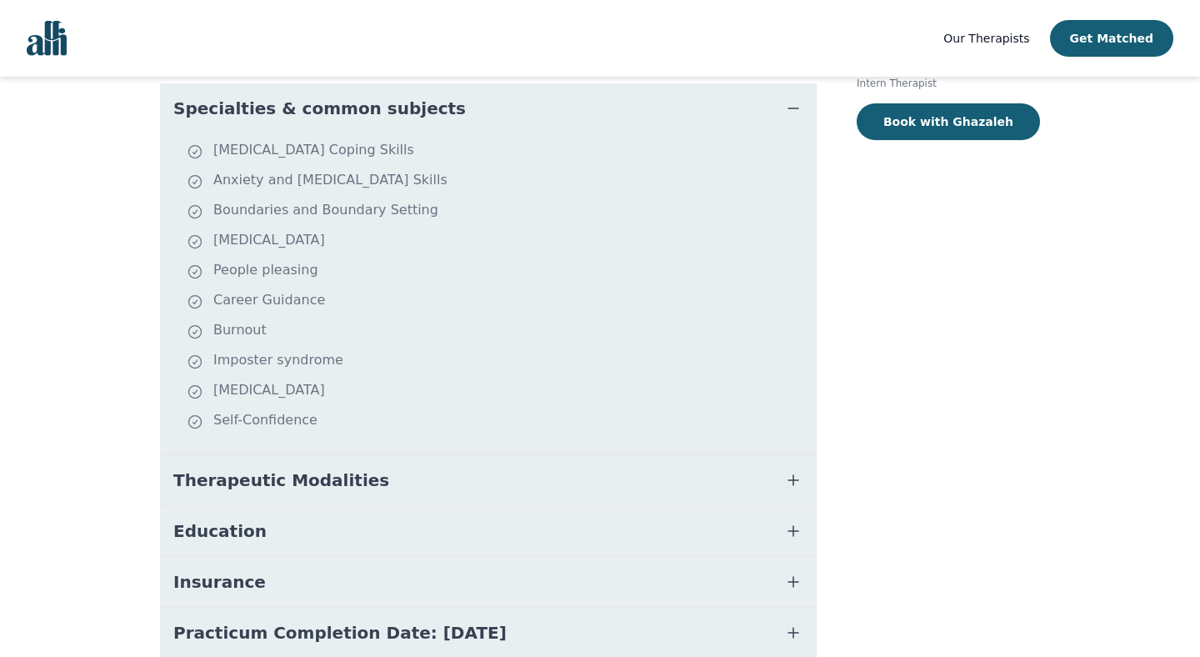
scroll to position [180, 0]
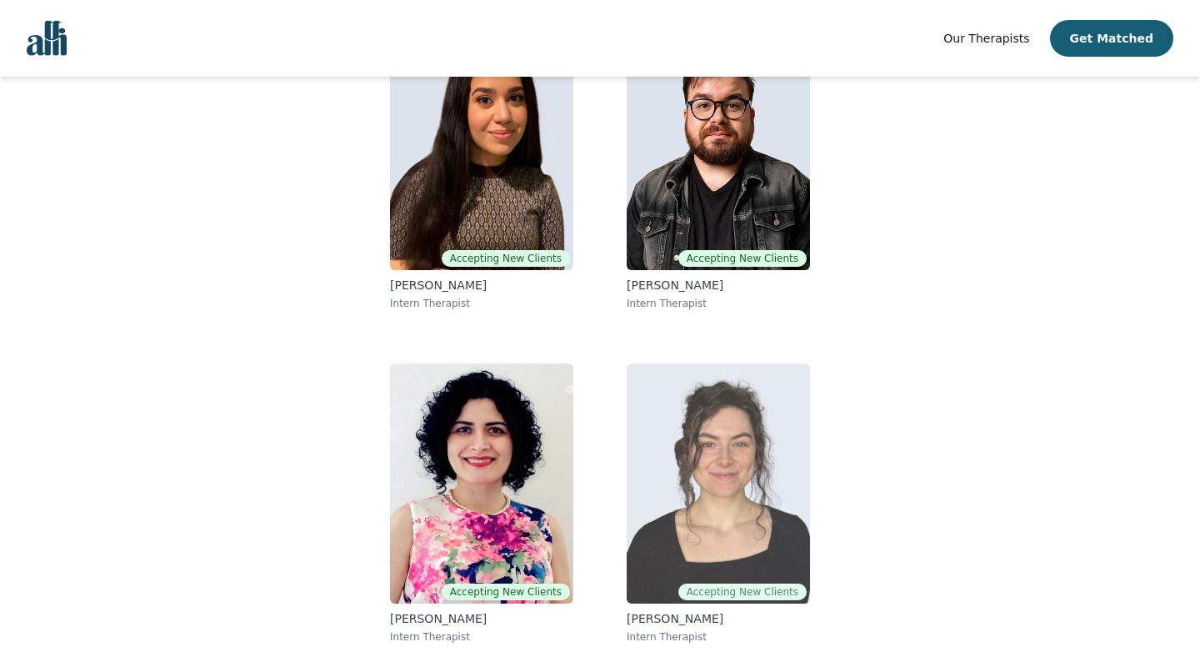
click at [794, 543] on img at bounding box center [718, 483] width 183 height 240
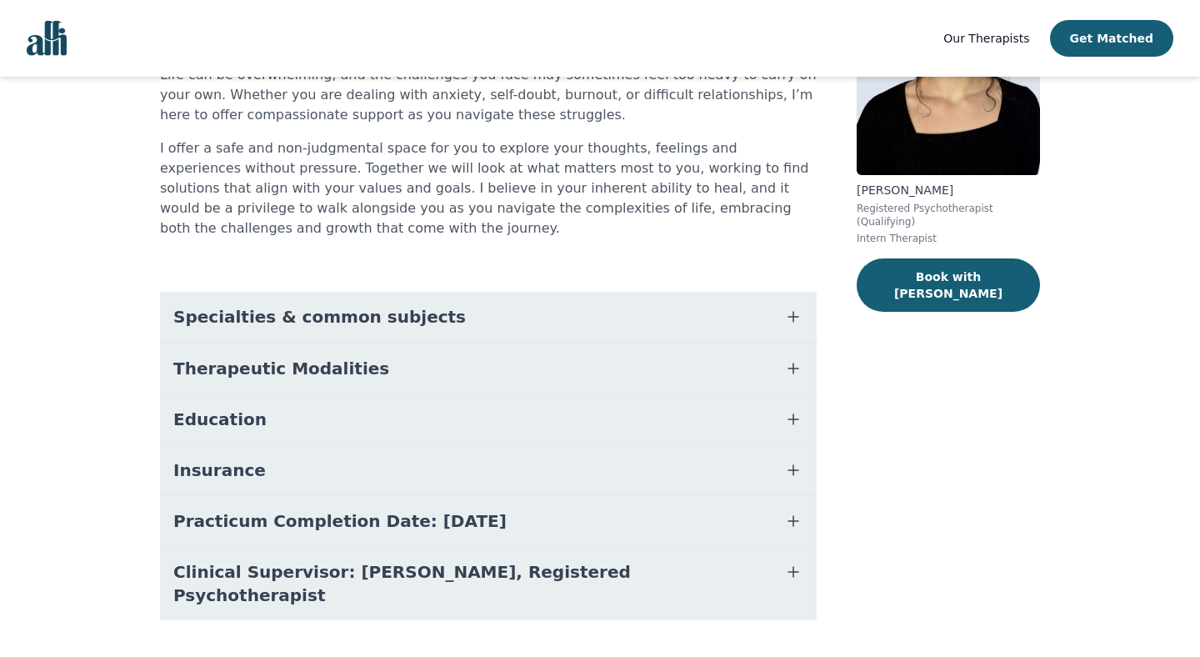
scroll to position [2, 0]
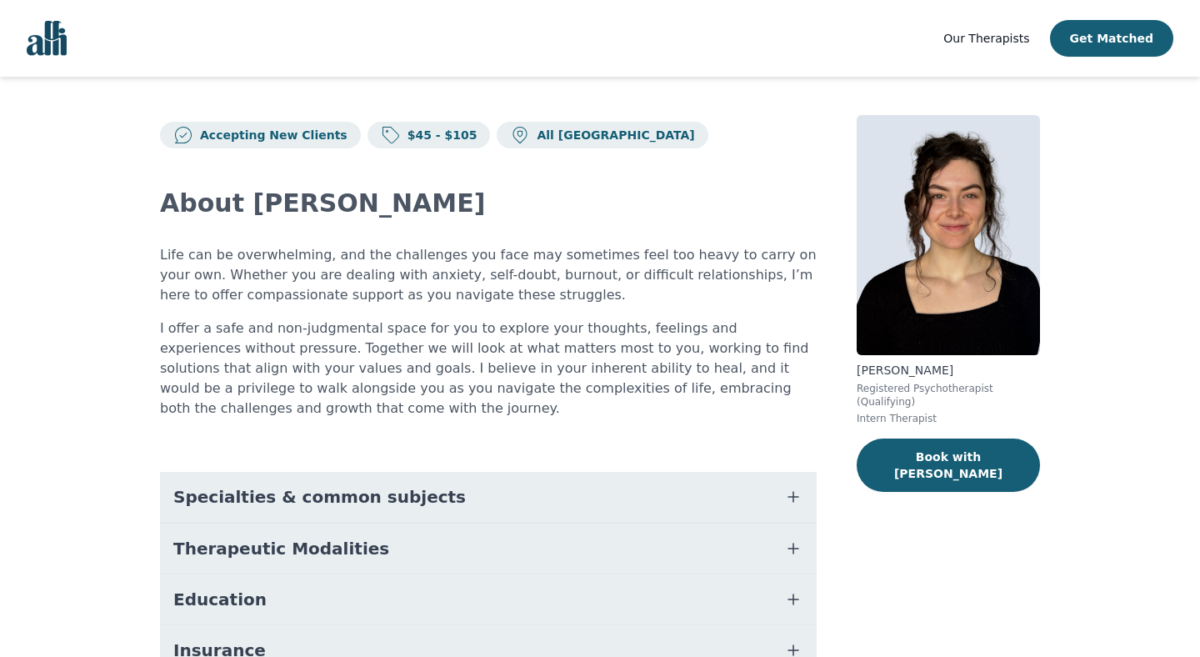
click at [475, 447] on div "About [PERSON_NAME] Life can be overwhelming, and the challenges you face may s…" at bounding box center [488, 494] width 657 height 692
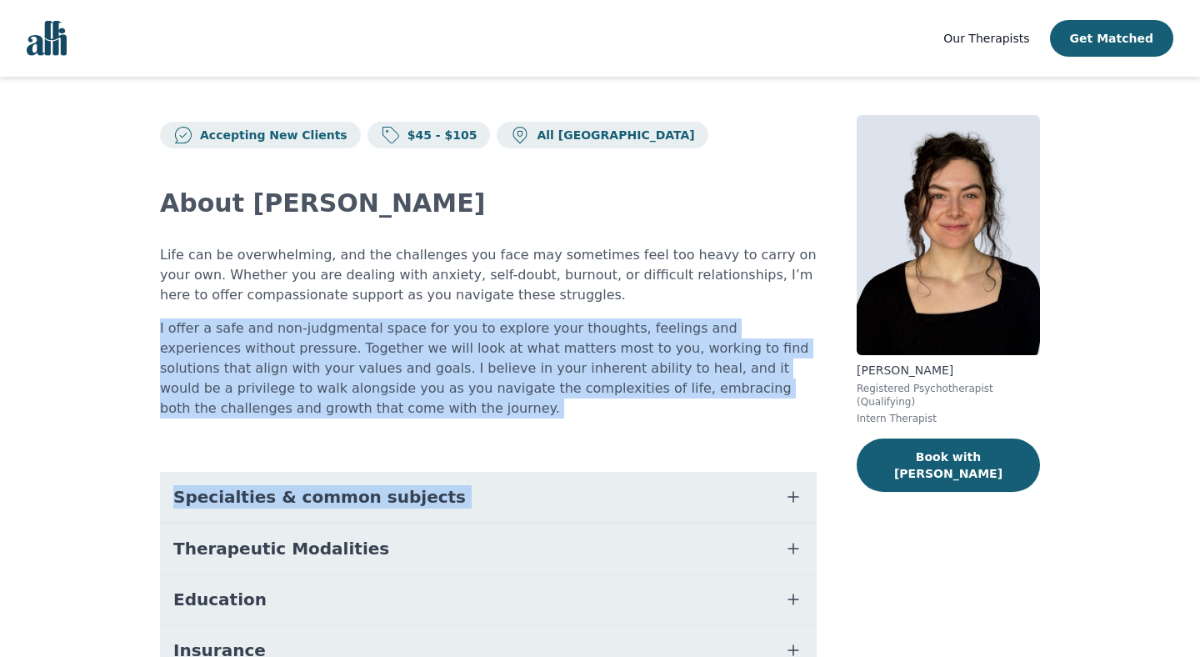
drag, startPoint x: 475, startPoint y: 447, endPoint x: 475, endPoint y: 353, distance: 94.2
click at [475, 353] on div "About [PERSON_NAME] Life can be overwhelming, and the challenges you face may s…" at bounding box center [488, 494] width 657 height 692
click at [475, 353] on p "I offer a safe and non-judgmental space for you to explore your thoughts, feeli…" at bounding box center [488, 368] width 657 height 100
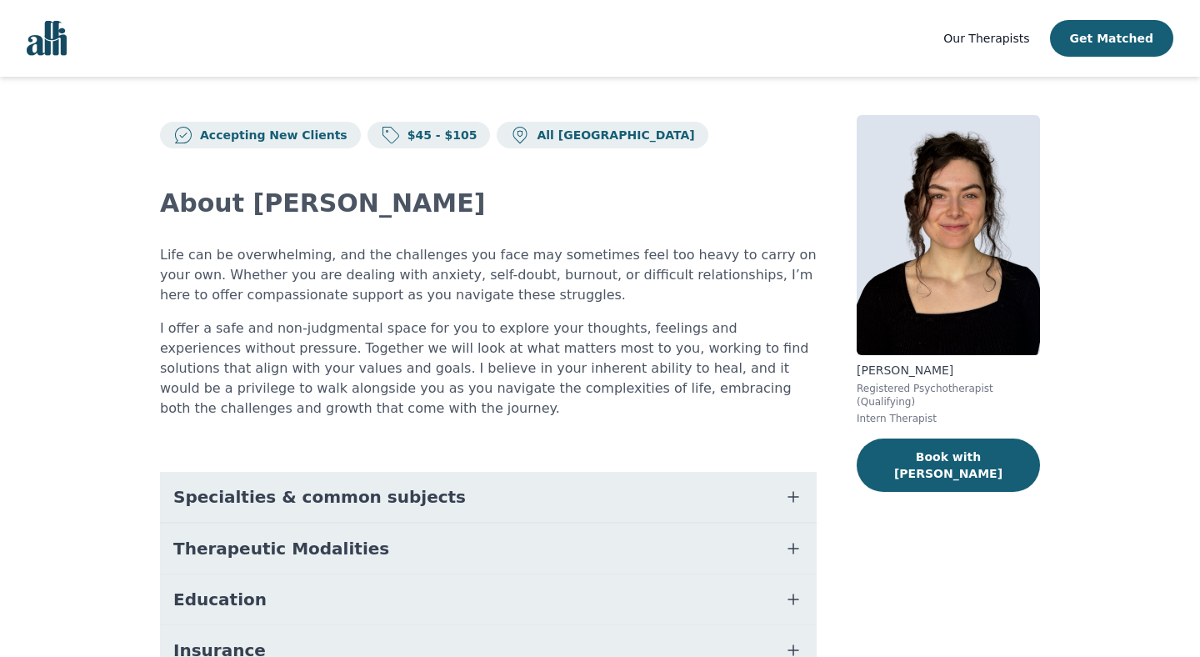
click at [451, 476] on button "Specialties & common subjects" at bounding box center [488, 497] width 657 height 50
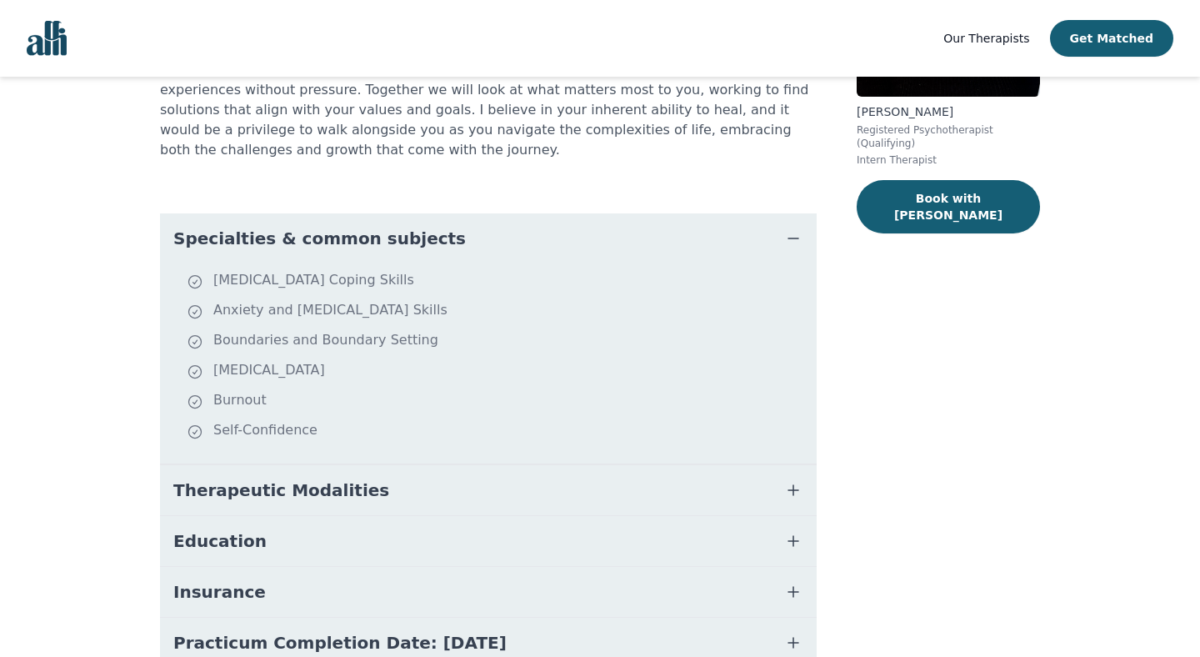
click at [451, 476] on button "Therapeutic Modalities" at bounding box center [488, 490] width 657 height 50
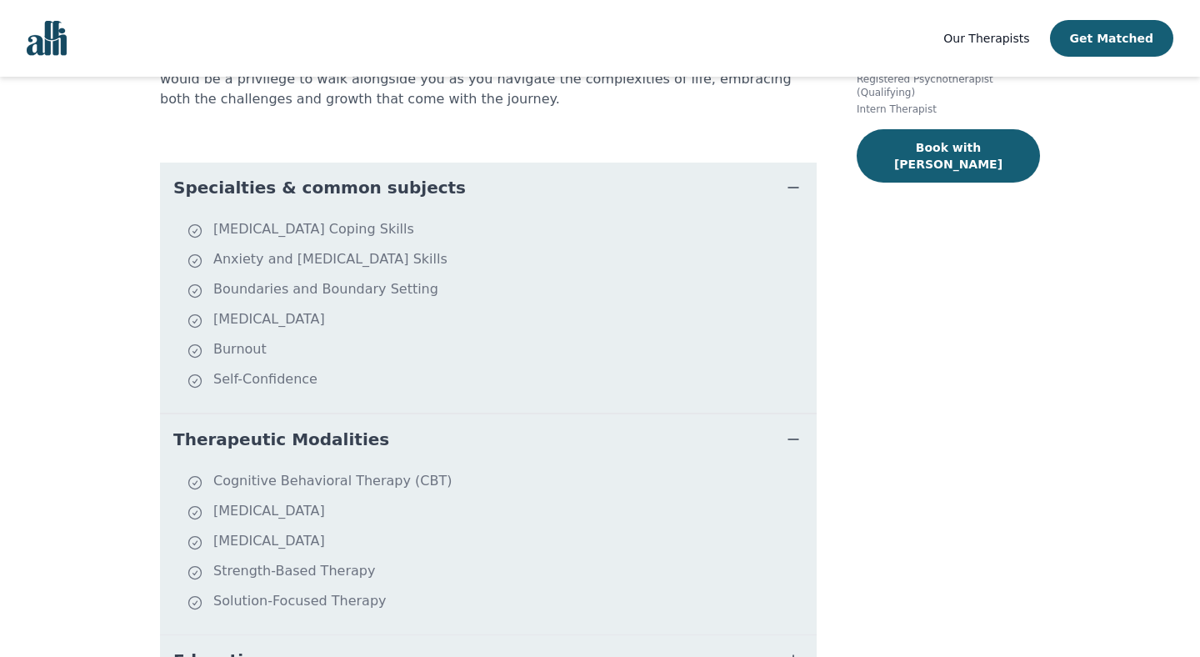
scroll to position [408, 0]
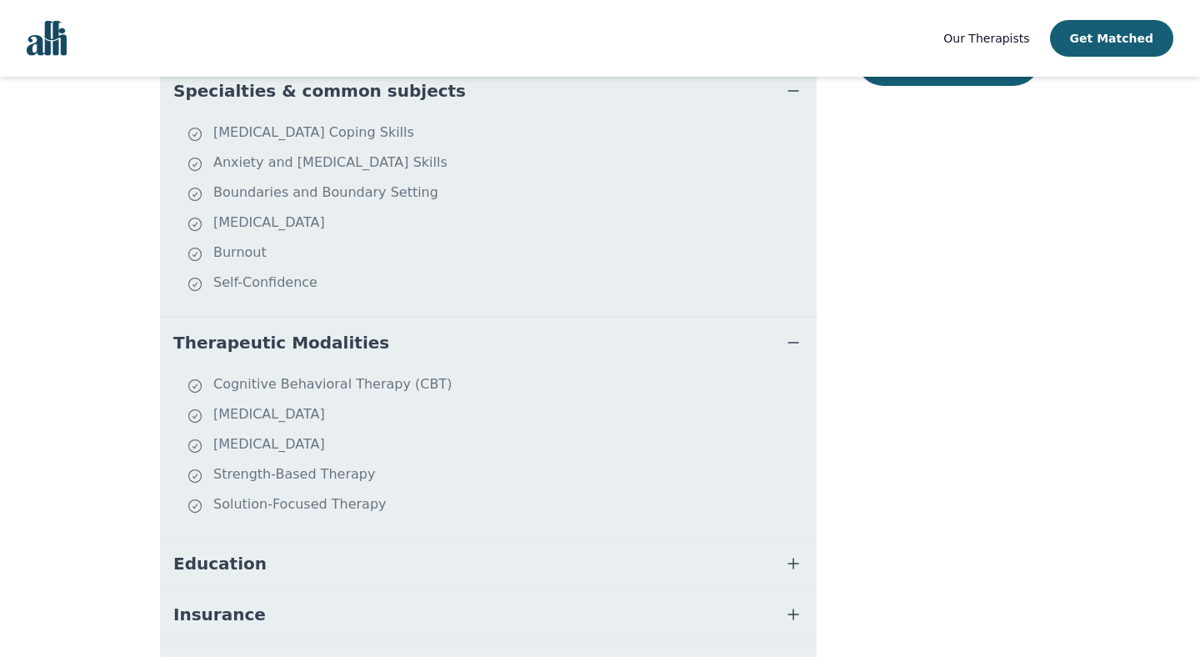
click at [438, 542] on button "Education" at bounding box center [488, 563] width 657 height 50
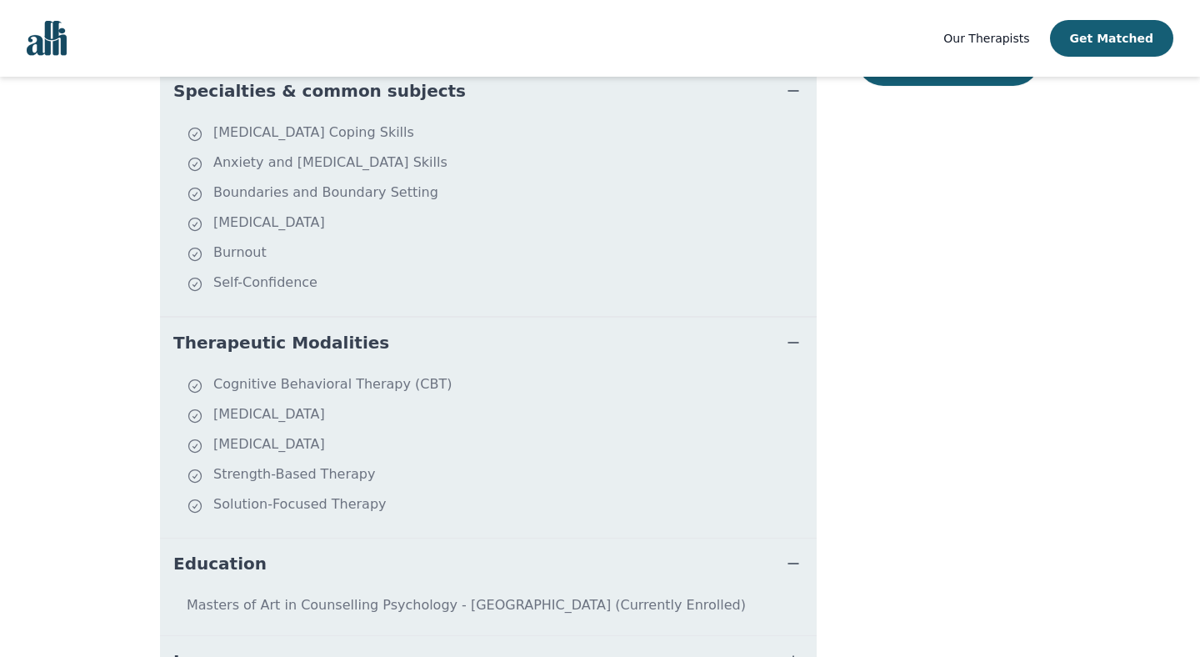
scroll to position [598, 0]
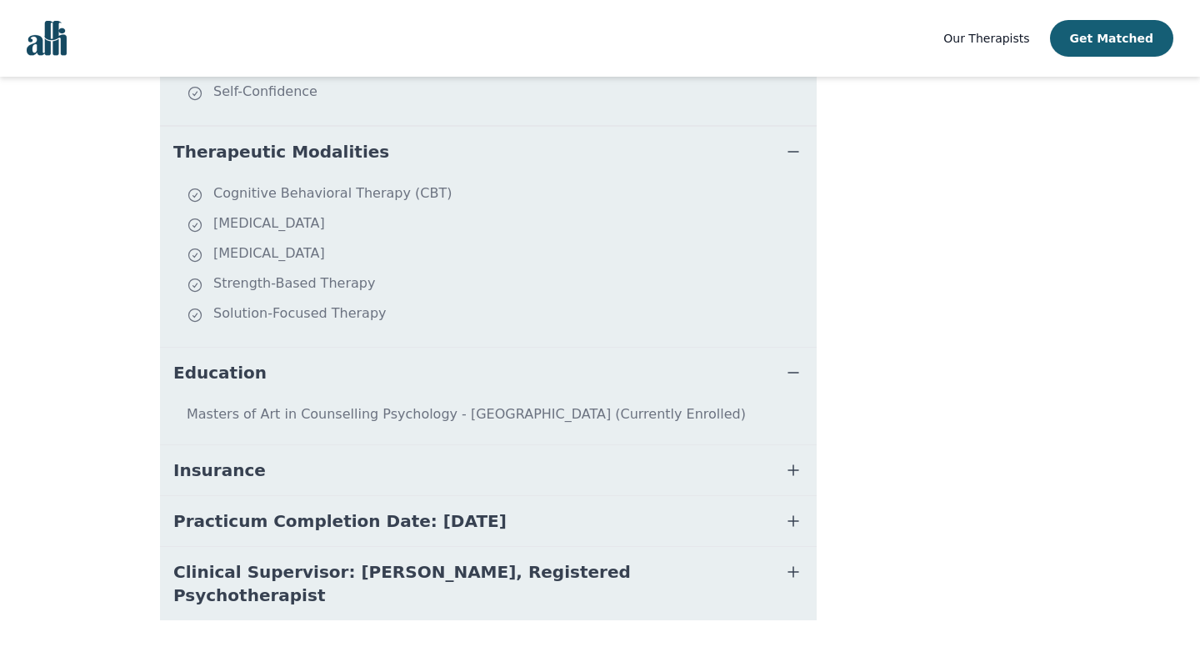
click at [468, 453] on button "Insurance" at bounding box center [488, 470] width 657 height 50
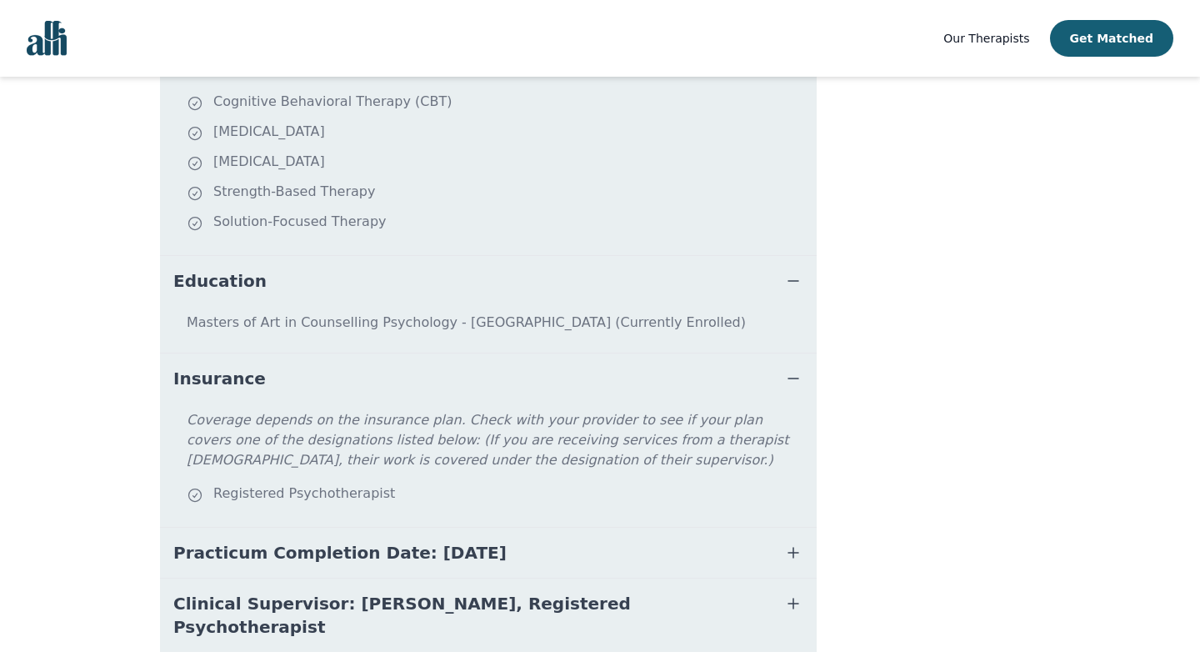
scroll to position [722, 0]
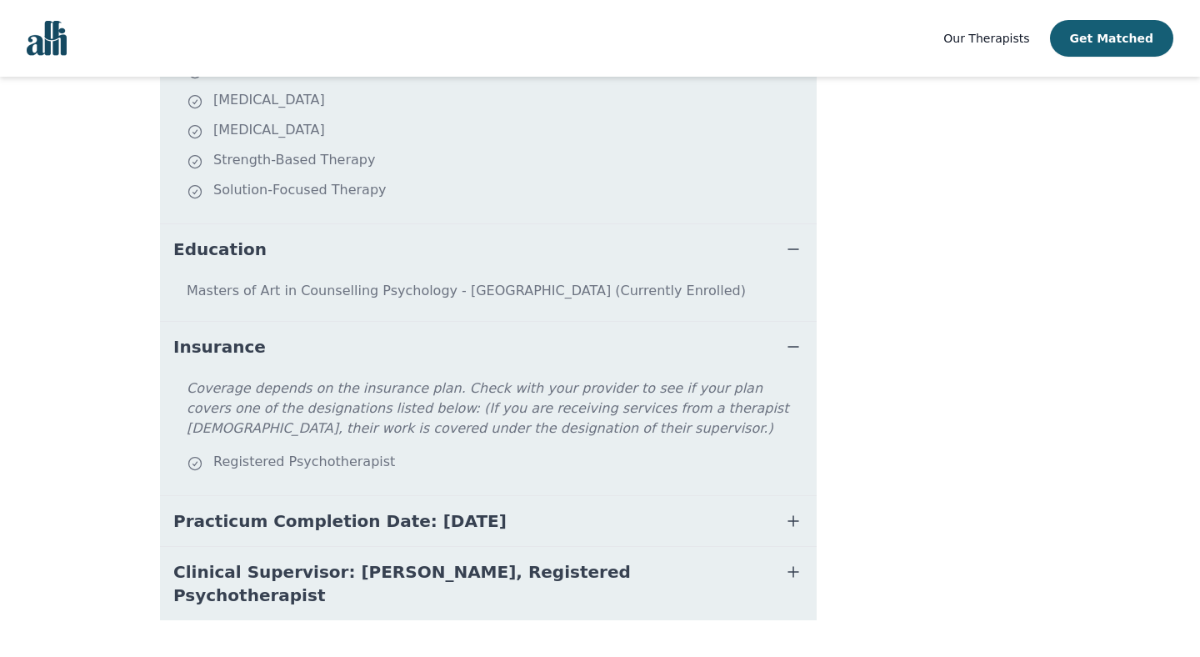
click at [463, 496] on button "Practicum Completion Date: [DATE]" at bounding box center [488, 521] width 657 height 50
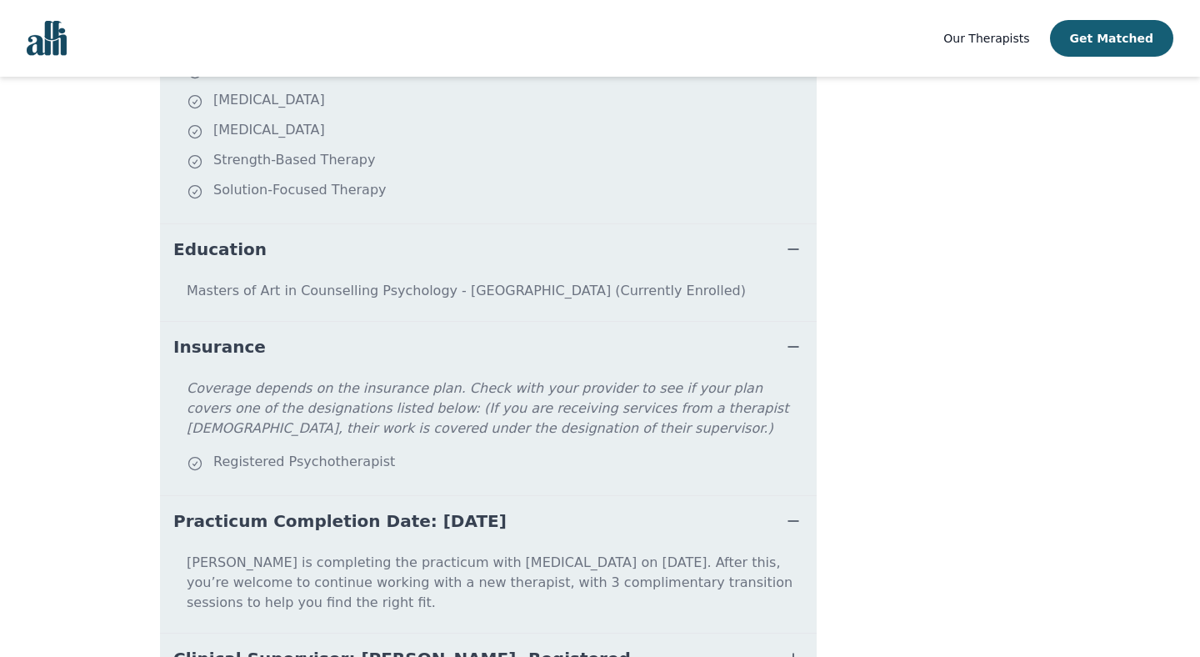
scroll to position [788, 0]
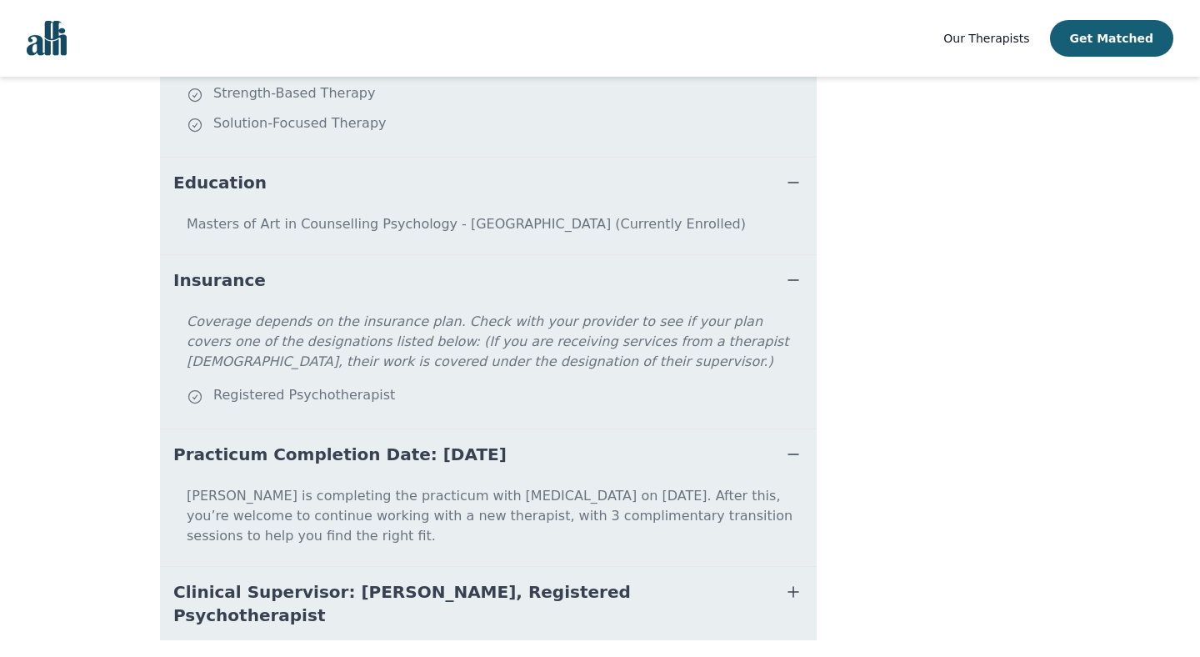
click at [463, 568] on button "Clinical Supervisor: [PERSON_NAME], Registered Psychotherapist" at bounding box center [488, 603] width 657 height 73
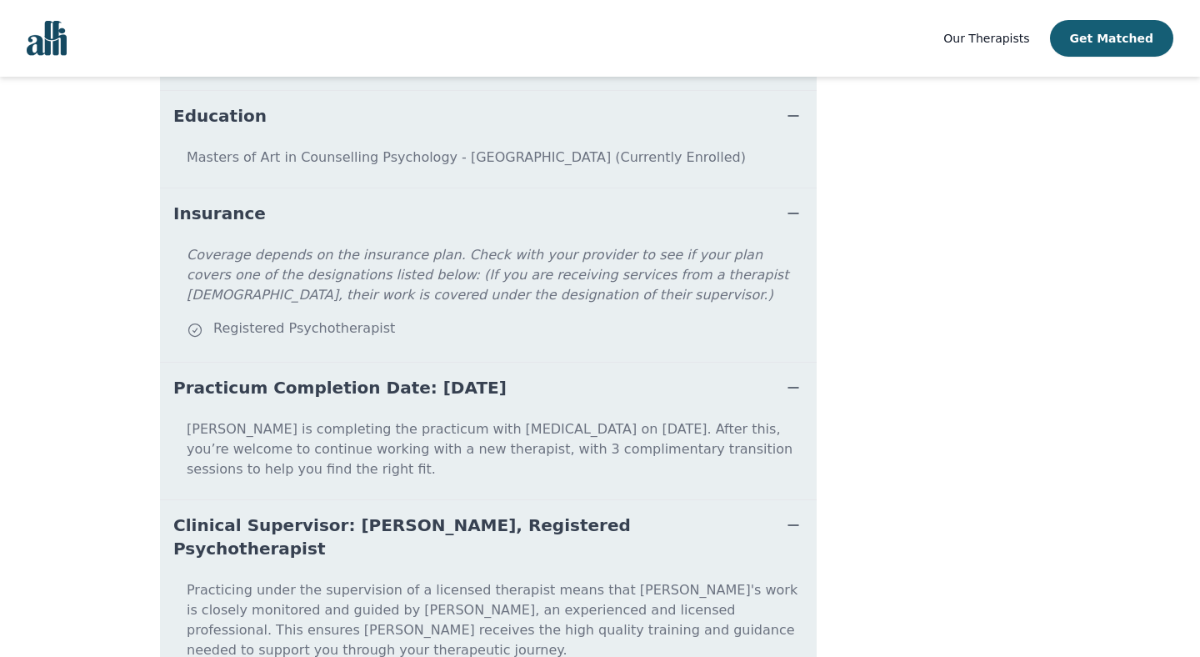
scroll to position [875, 0]
